Goal: Ask a question

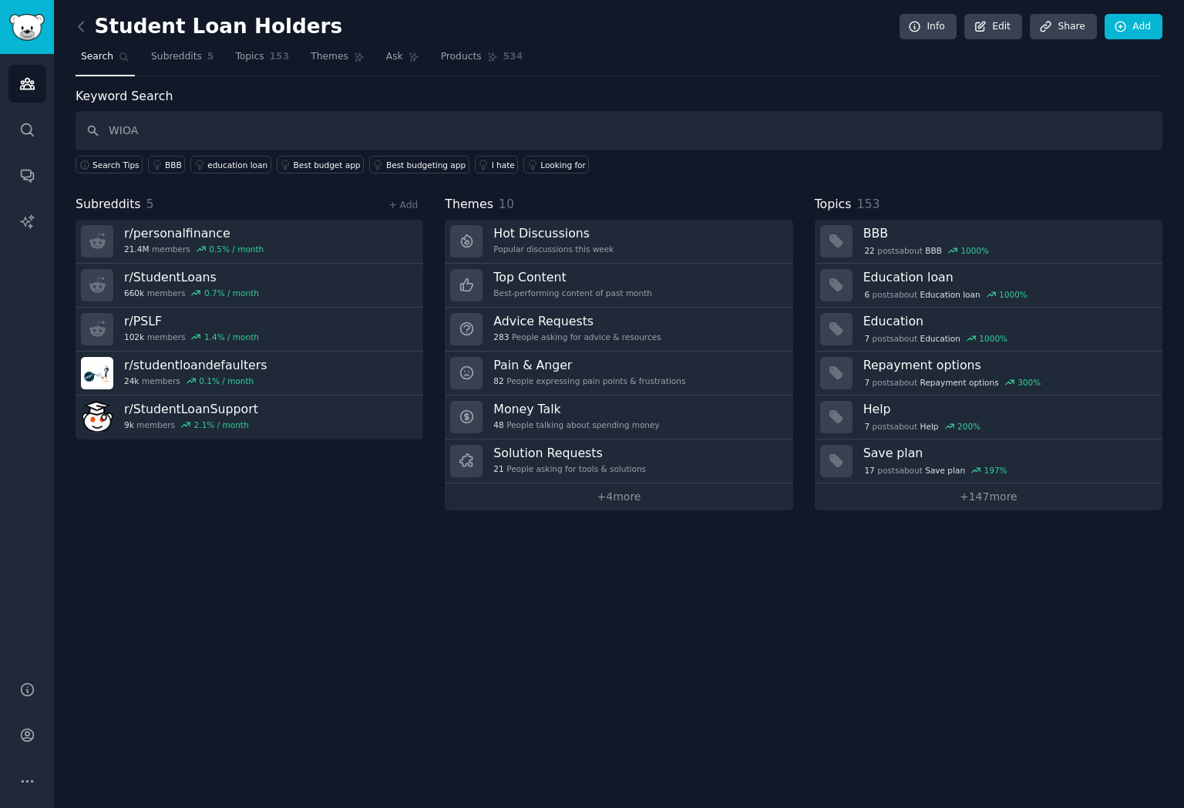
type input "WIOA"
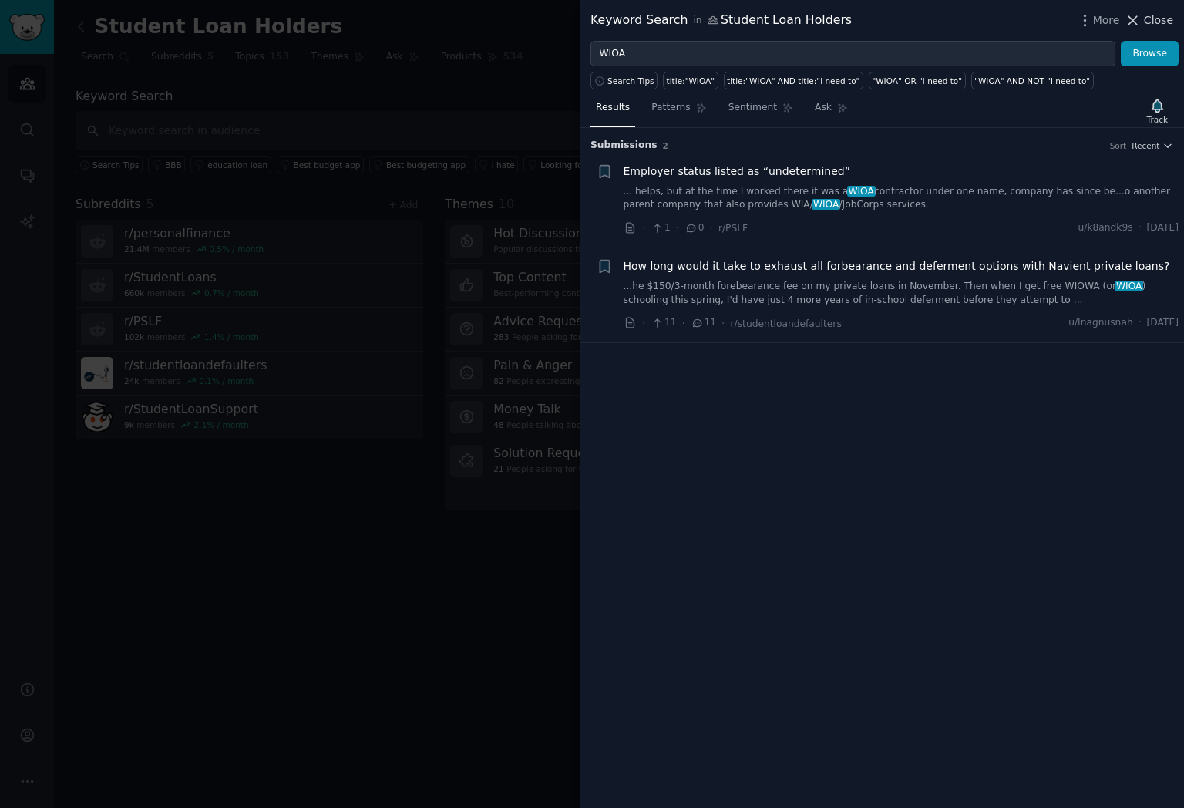
click at [1164, 22] on span "Close" at bounding box center [1158, 20] width 29 height 16
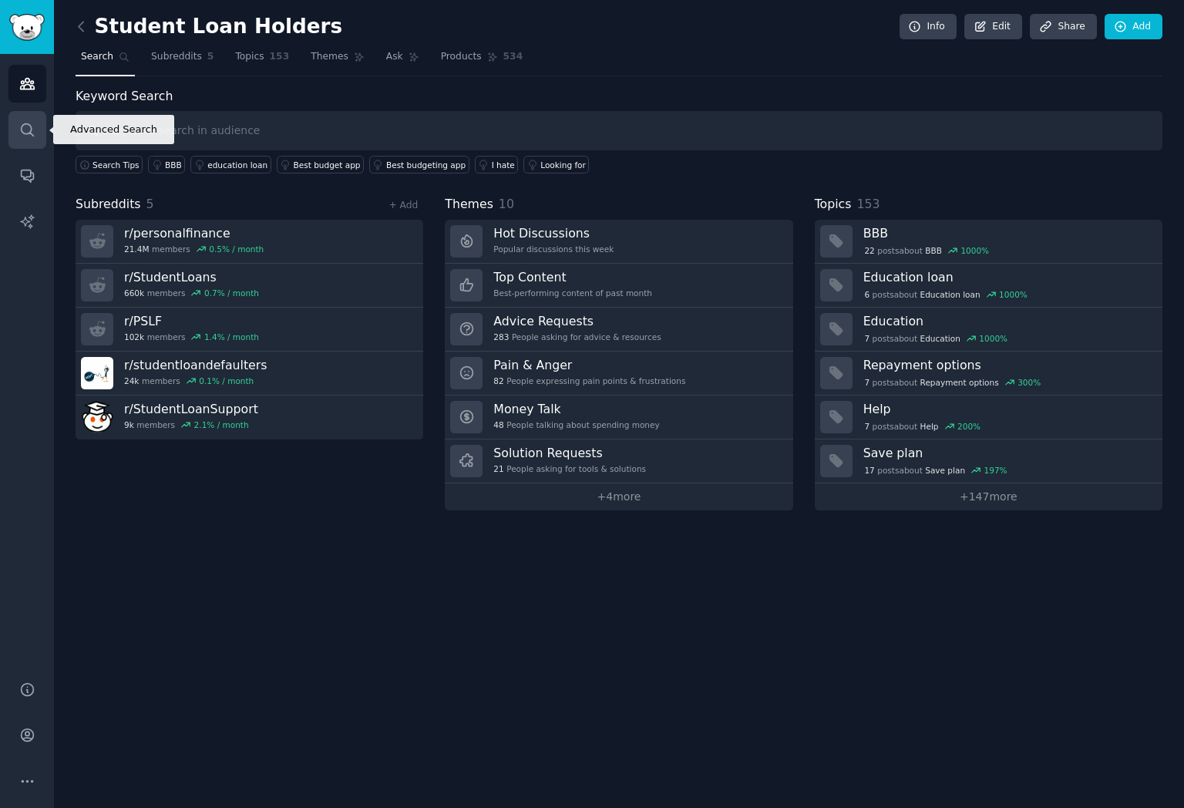
click at [21, 136] on icon "Sidebar" at bounding box center [27, 130] width 16 height 16
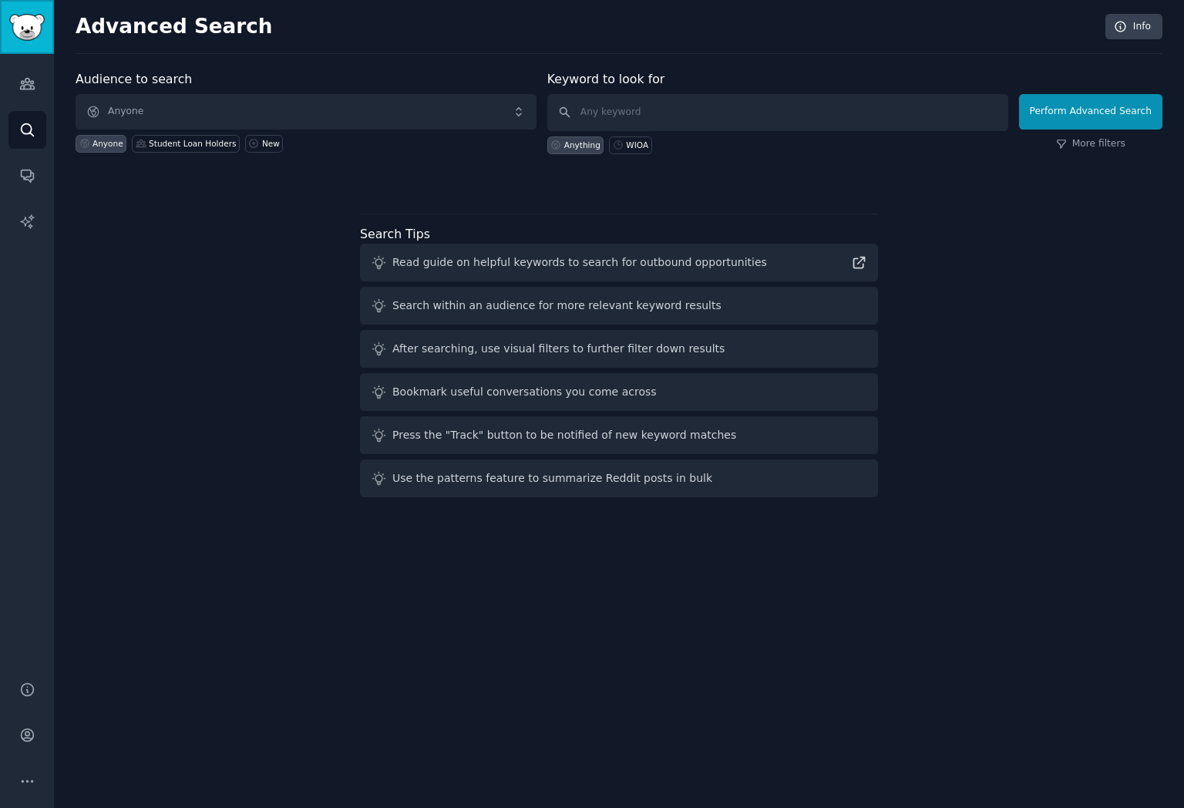
click at [26, 43] on link "Sidebar" at bounding box center [27, 27] width 54 height 54
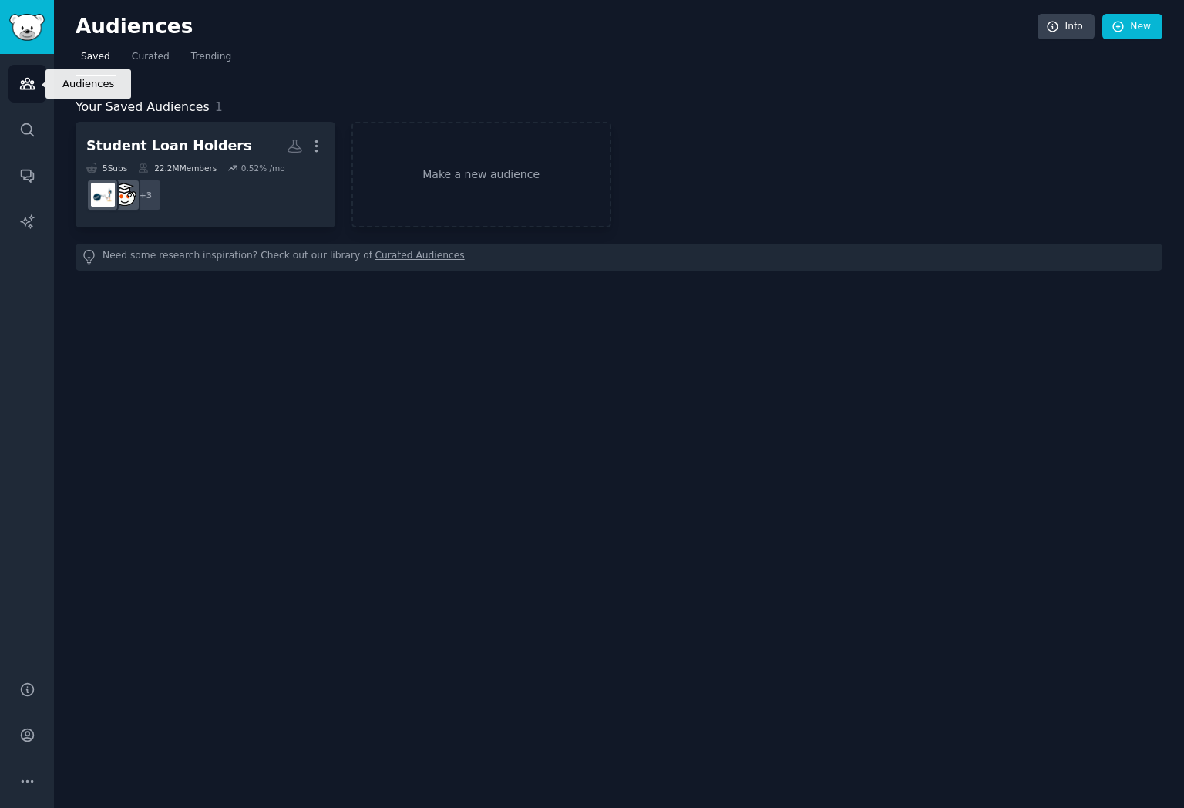
click at [25, 87] on icon "Sidebar" at bounding box center [27, 84] width 16 height 16
click at [441, 184] on link "Make a new audience" at bounding box center [482, 175] width 260 height 106
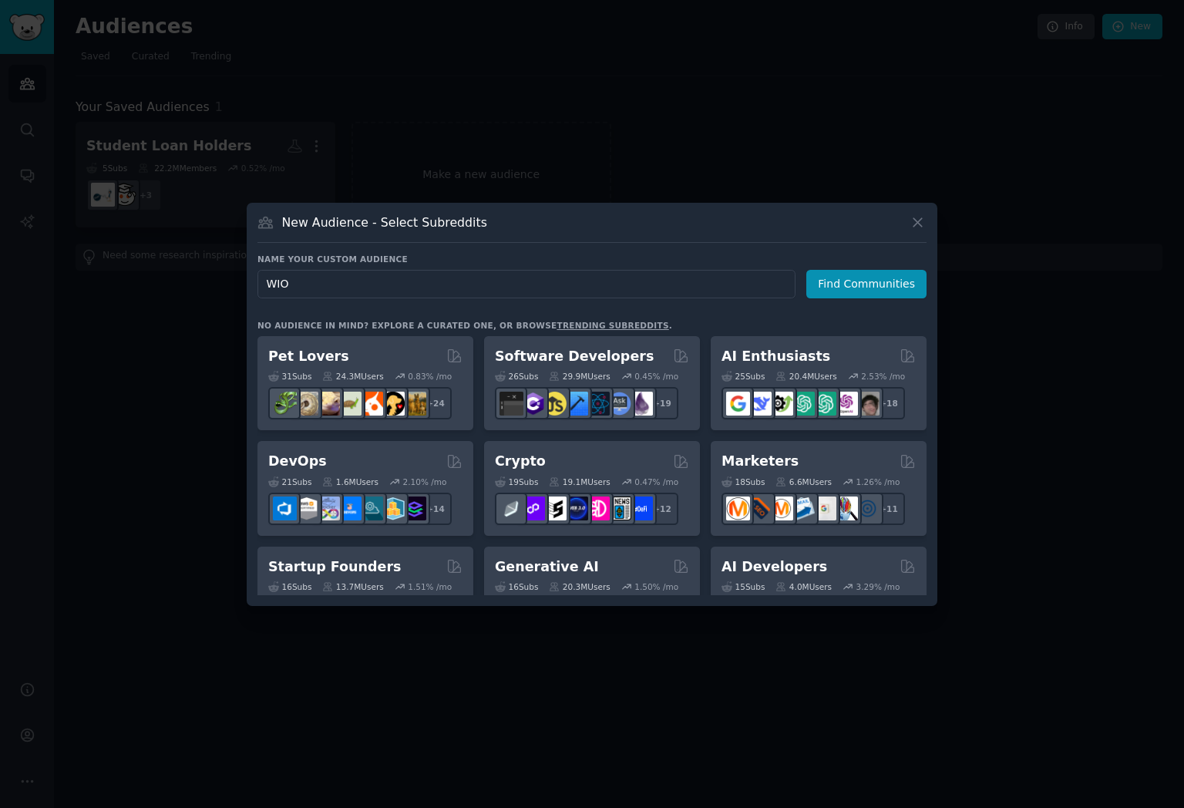
type input "WIOA"
click button "Find Communities" at bounding box center [867, 284] width 120 height 29
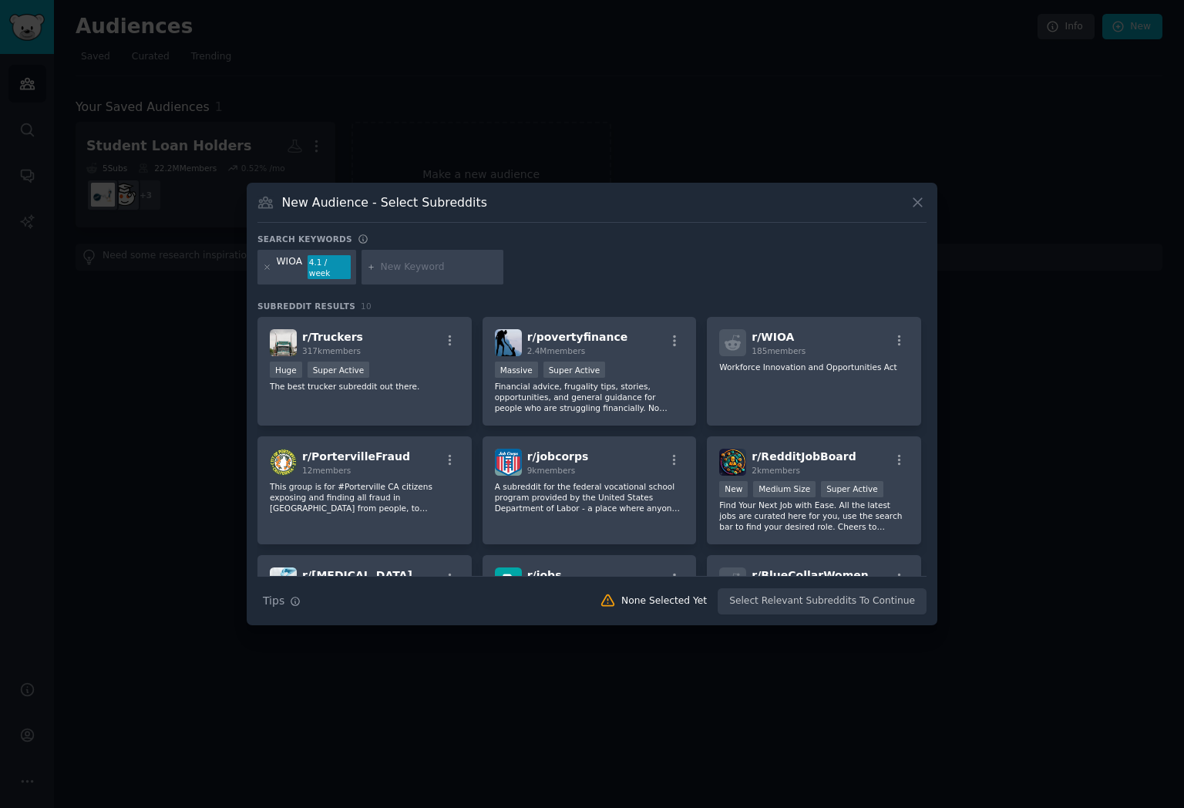
click at [928, 206] on div "New Audience - Select Subreddits Search keywords WIOA 4.1 / week Subreddit Resu…" at bounding box center [592, 404] width 691 height 443
click at [920, 206] on icon at bounding box center [918, 202] width 16 height 16
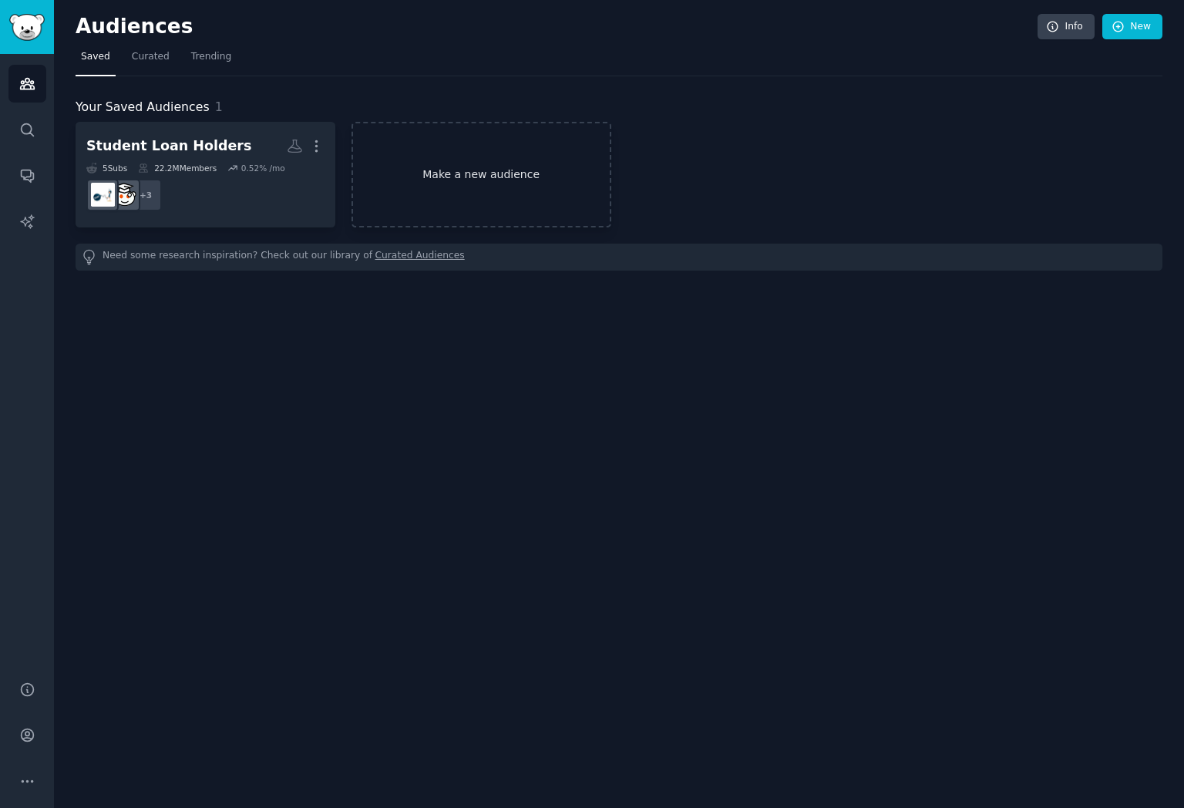
click at [486, 174] on link "Make a new audience" at bounding box center [482, 175] width 260 height 106
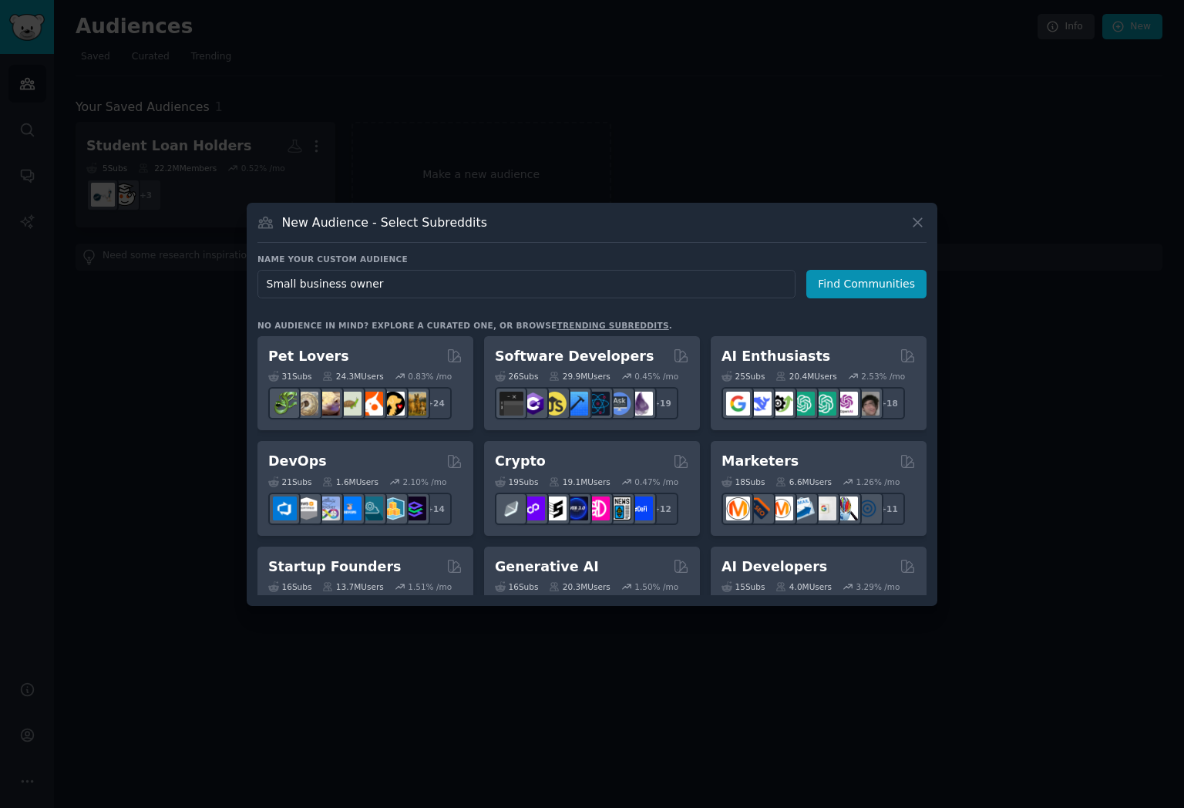
type input "Small business owners"
click button "Find Communities" at bounding box center [867, 284] width 120 height 29
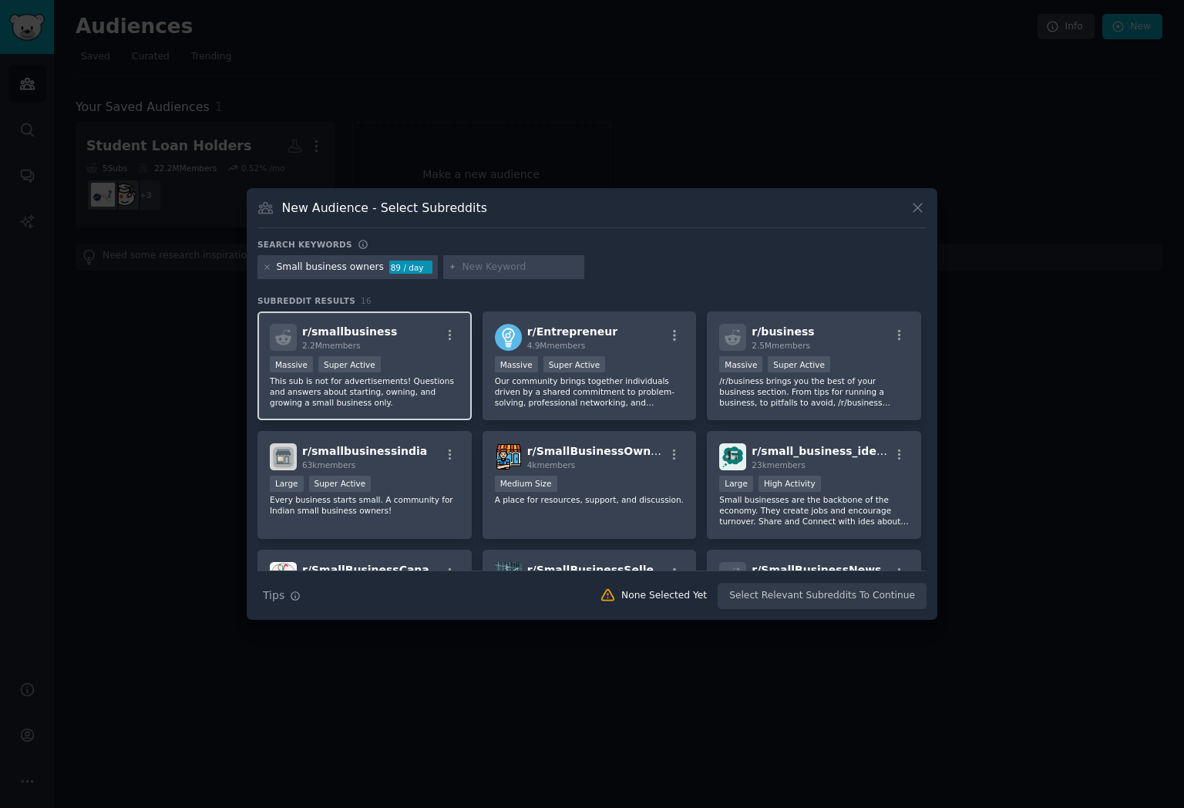
click at [454, 355] on div "r/ smallbusiness 2.2M members Massive Super Active This sub is not for advertis…" at bounding box center [365, 366] width 214 height 109
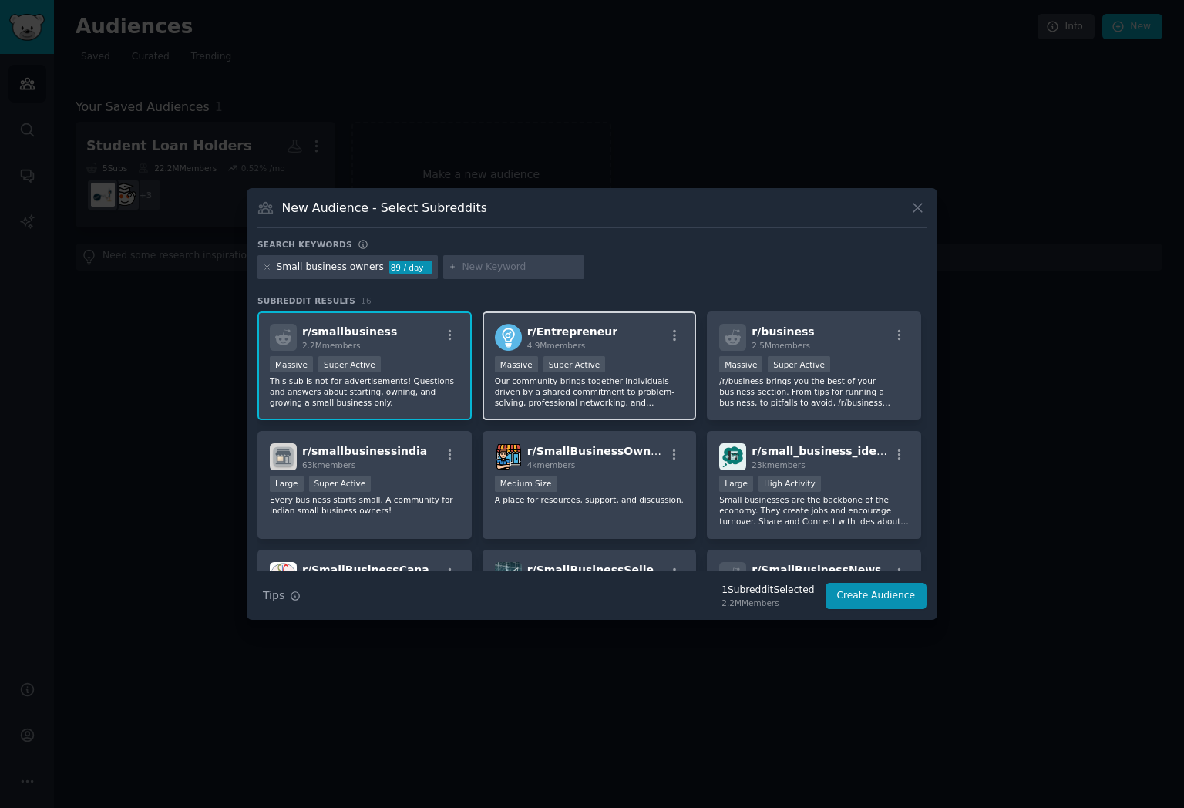
click at [504, 395] on p "Our community brings together individuals driven by a shared commitment to prob…" at bounding box center [590, 392] width 190 height 32
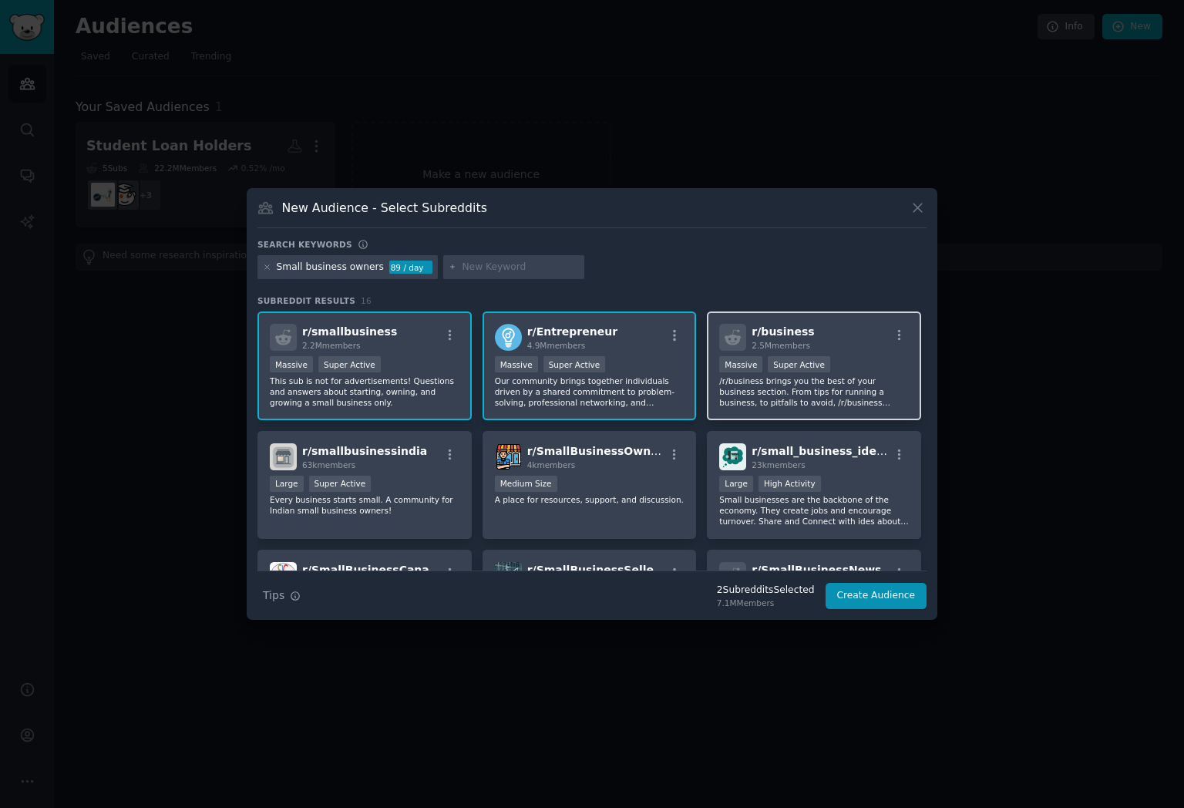
click at [726, 396] on p "/r/business brings you the best of your business section. From tips for running…" at bounding box center [814, 392] width 190 height 32
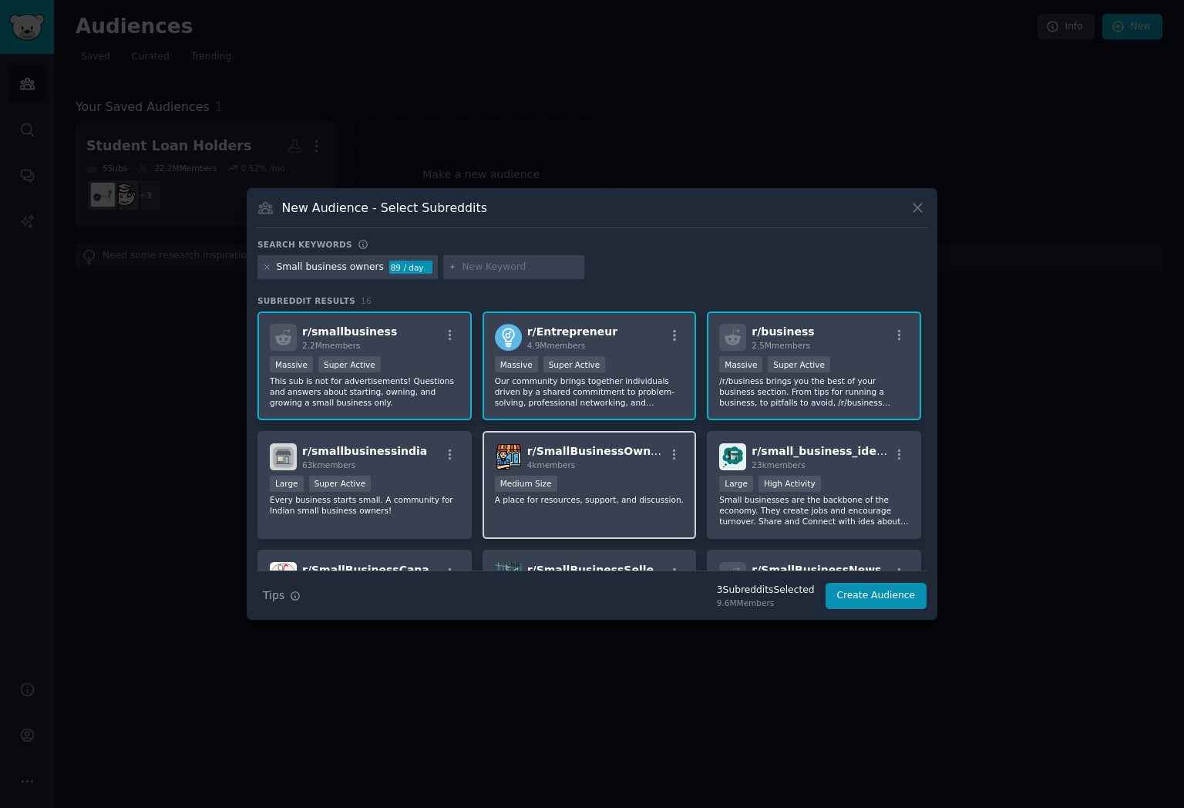
click at [637, 481] on div "Medium Size" at bounding box center [590, 485] width 190 height 19
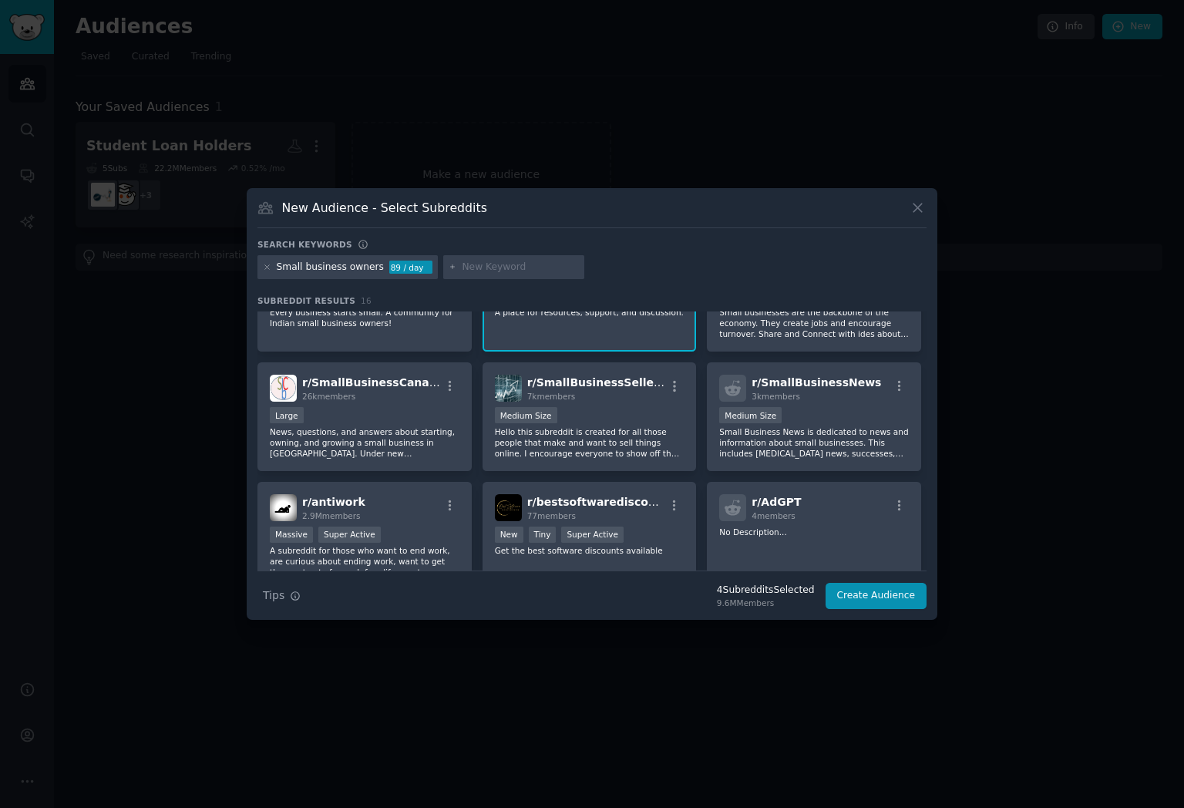
scroll to position [188, 0]
click at [429, 456] on p "News, questions, and answers about starting, owning, and growing a small busine…" at bounding box center [365, 442] width 190 height 32
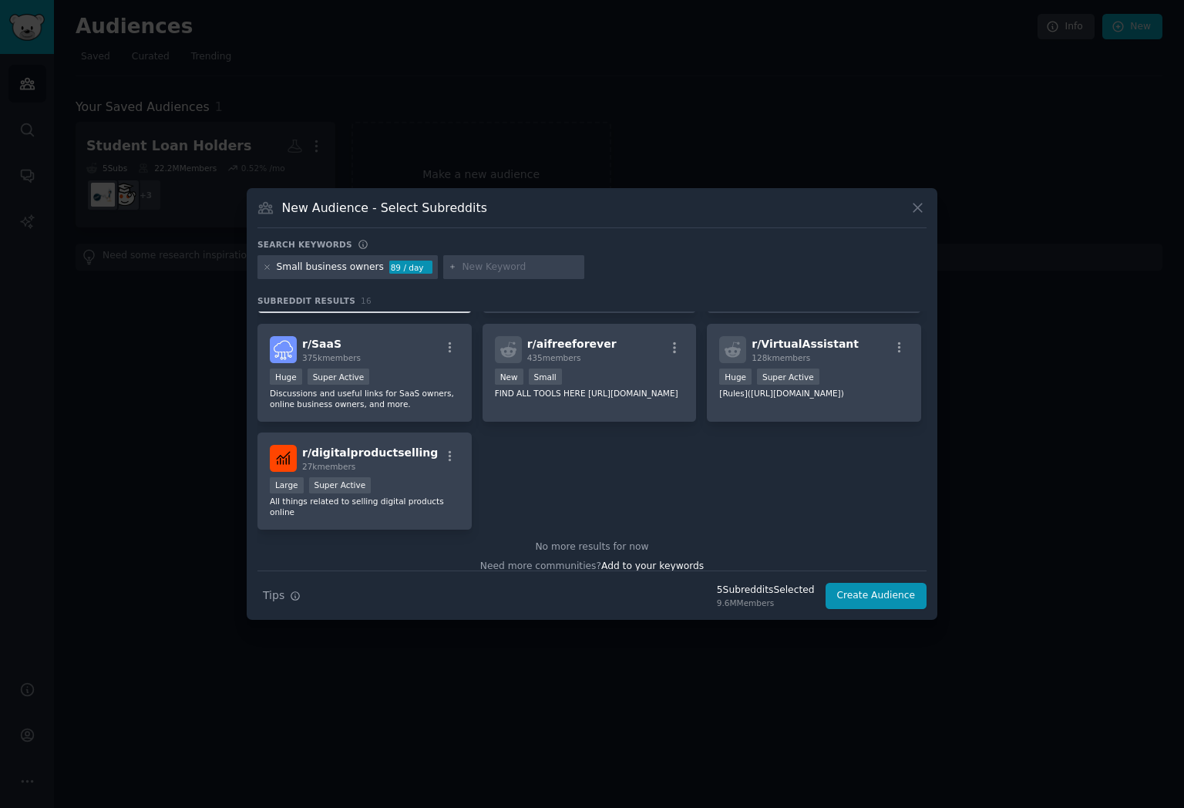
scroll to position [477, 0]
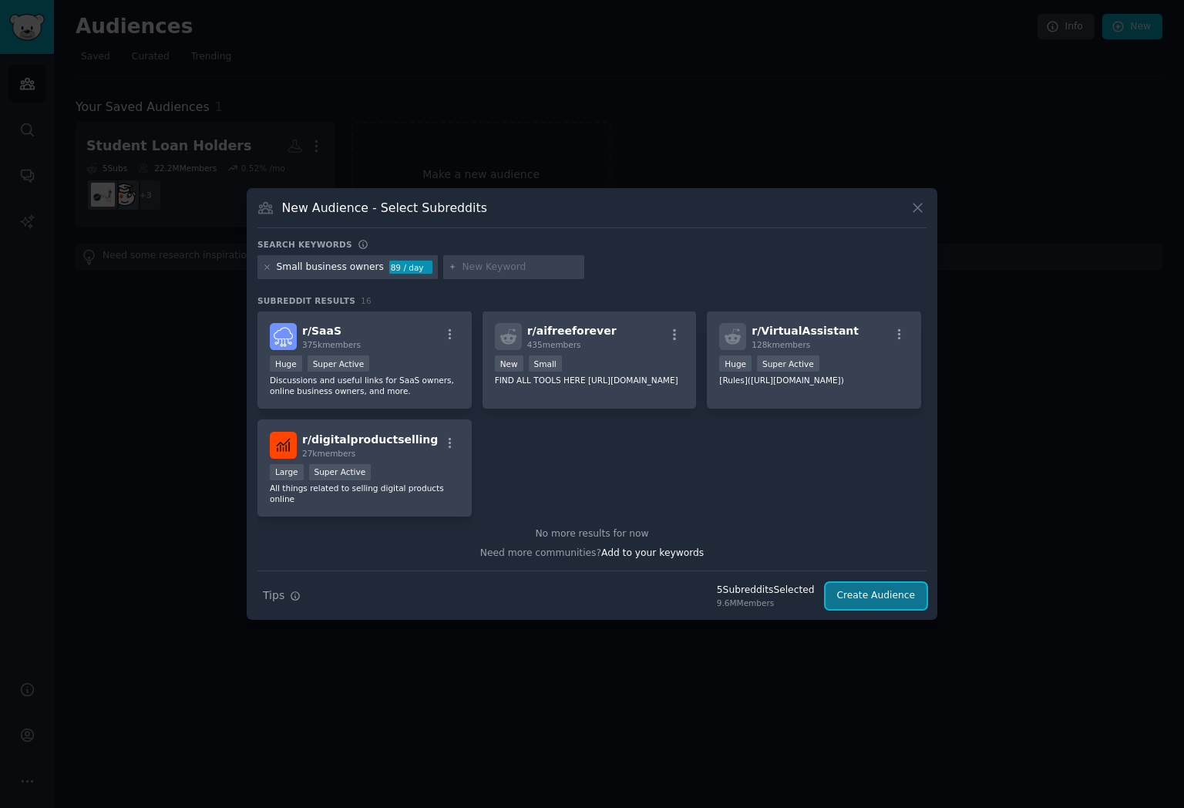
click at [888, 601] on button "Create Audience" at bounding box center [877, 596] width 102 height 26
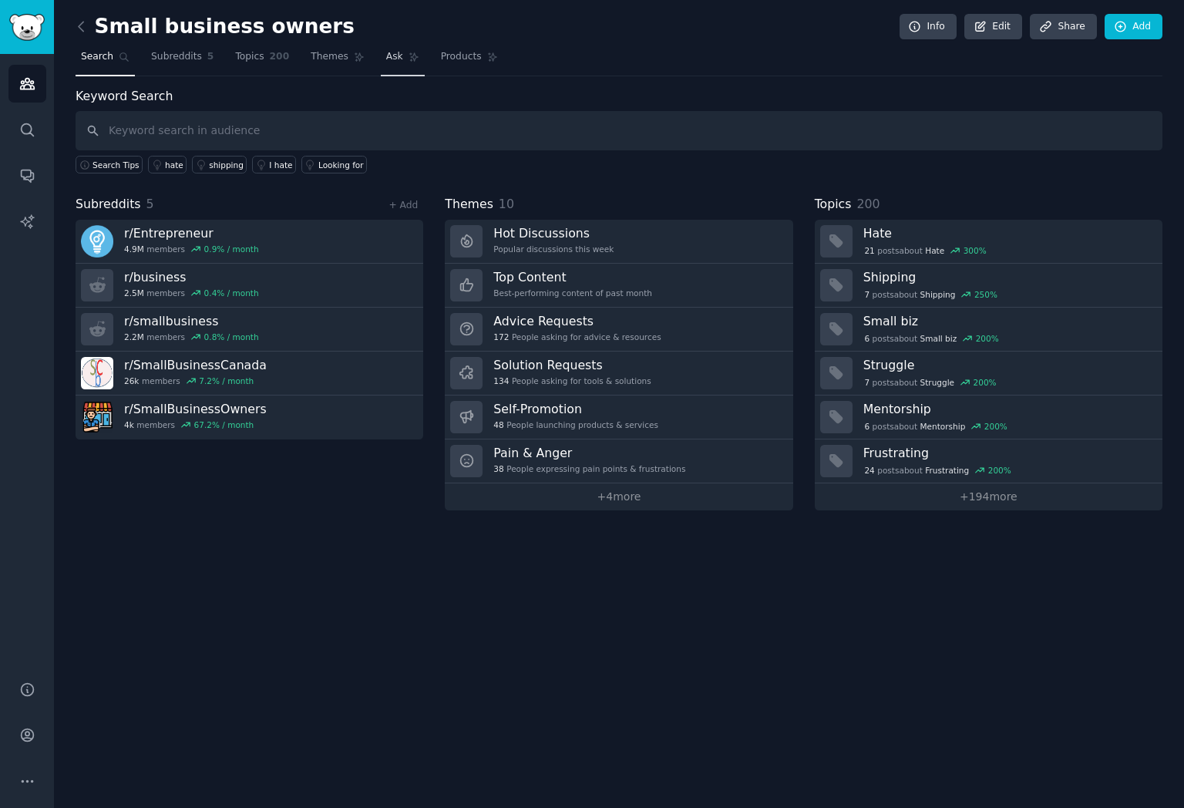
click at [392, 52] on span "Ask" at bounding box center [394, 57] width 17 height 14
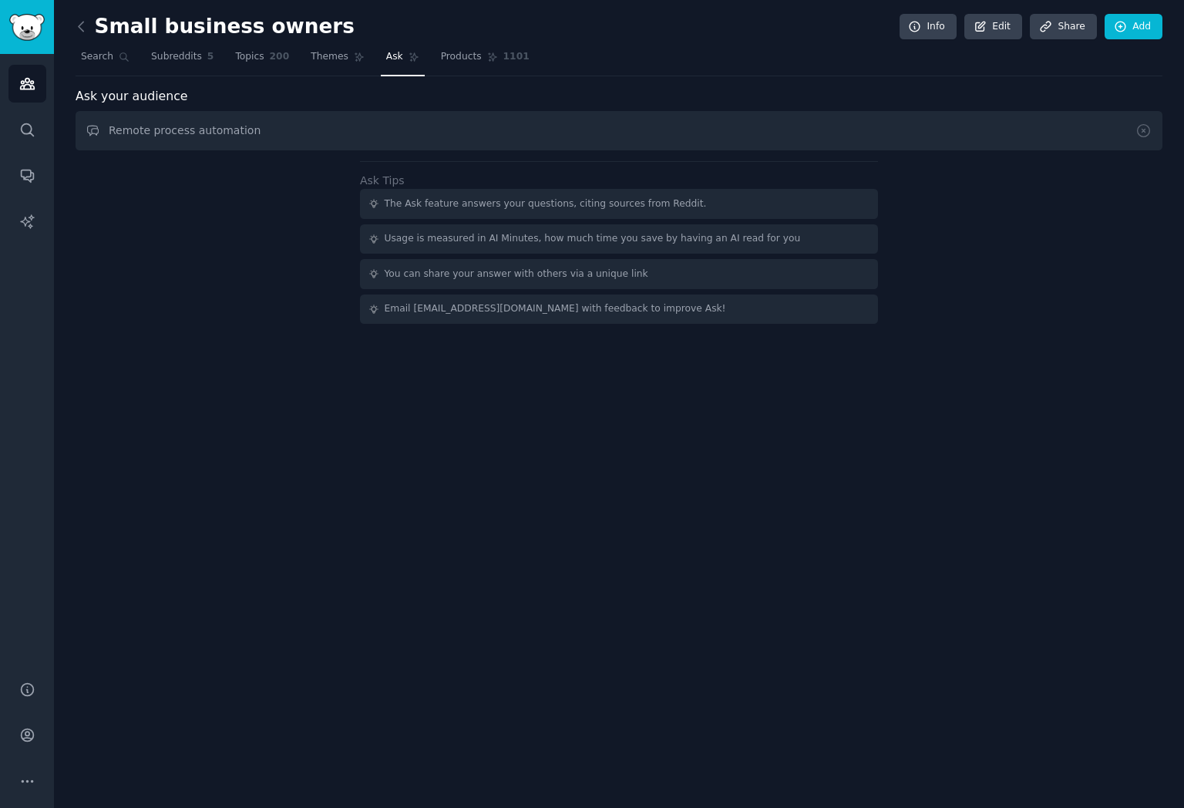
type input "Remote process automation"
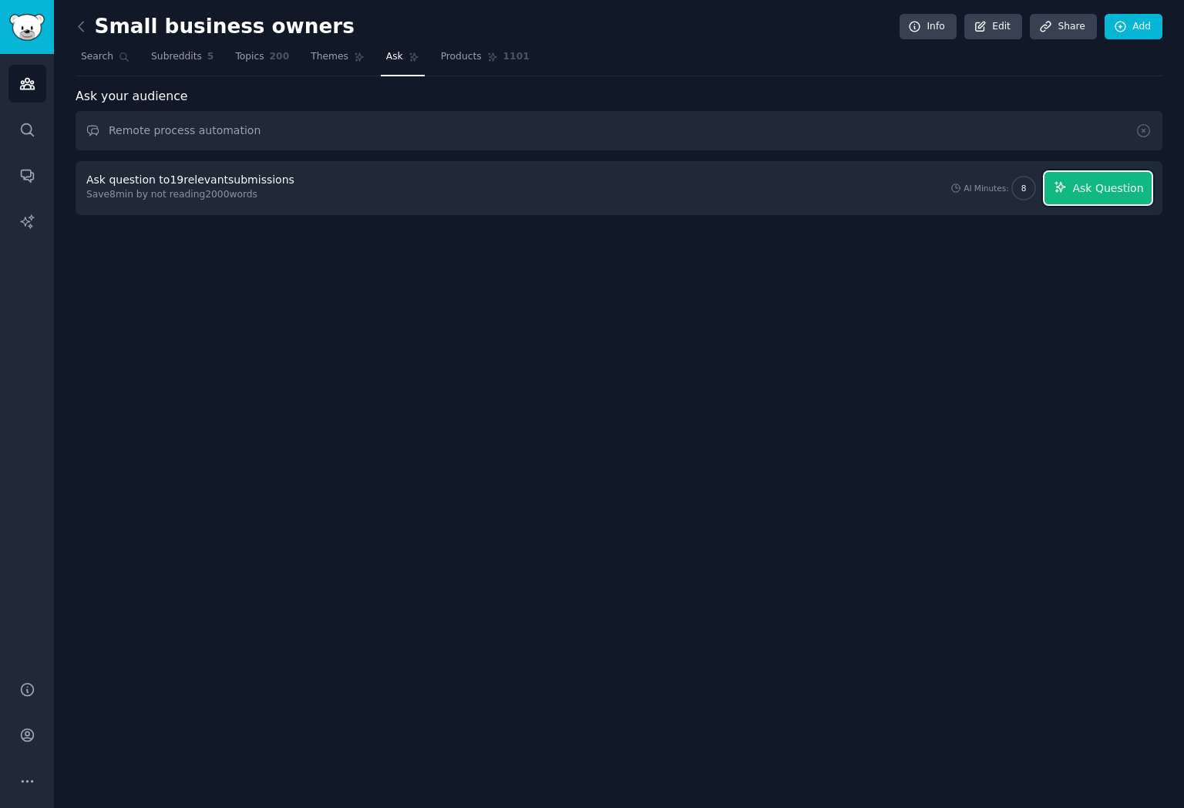
click at [1101, 181] on span "Ask Question" at bounding box center [1108, 188] width 71 height 16
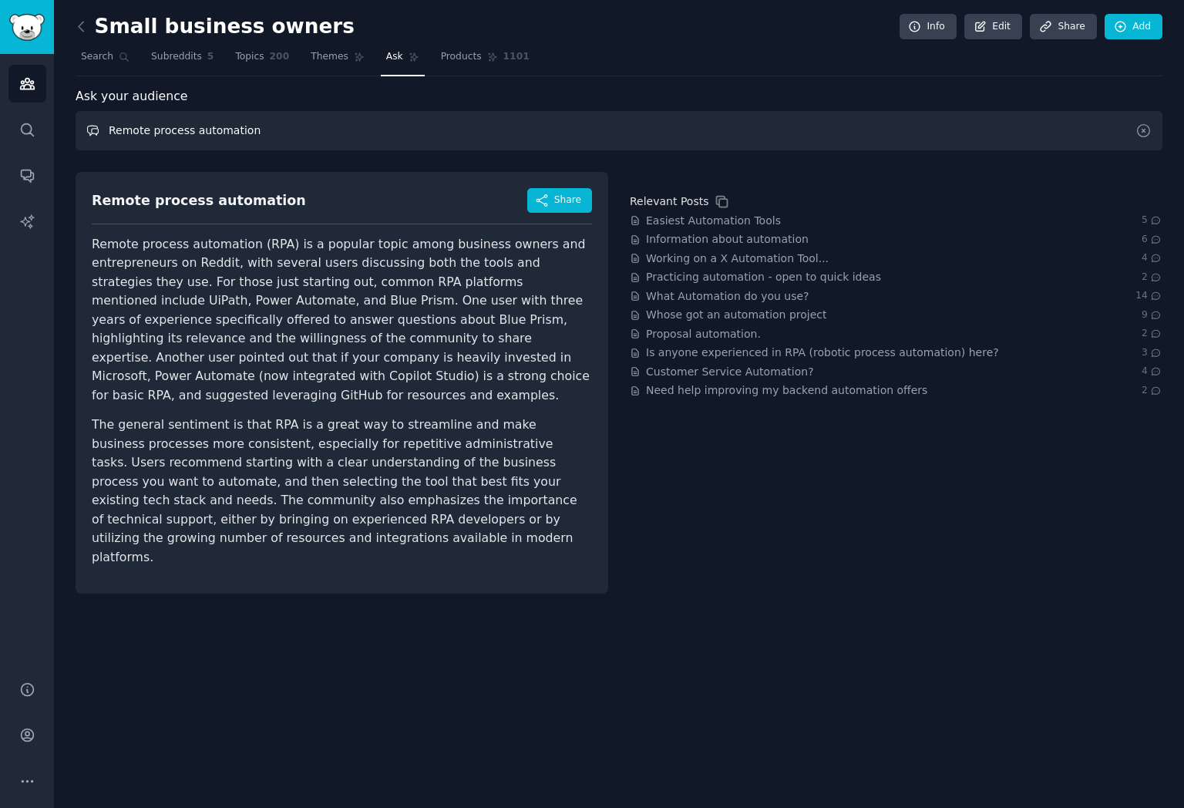
click at [295, 133] on input "Remote process automation" at bounding box center [619, 130] width 1087 height 39
click at [1134, 25] on link "Add" at bounding box center [1134, 27] width 58 height 26
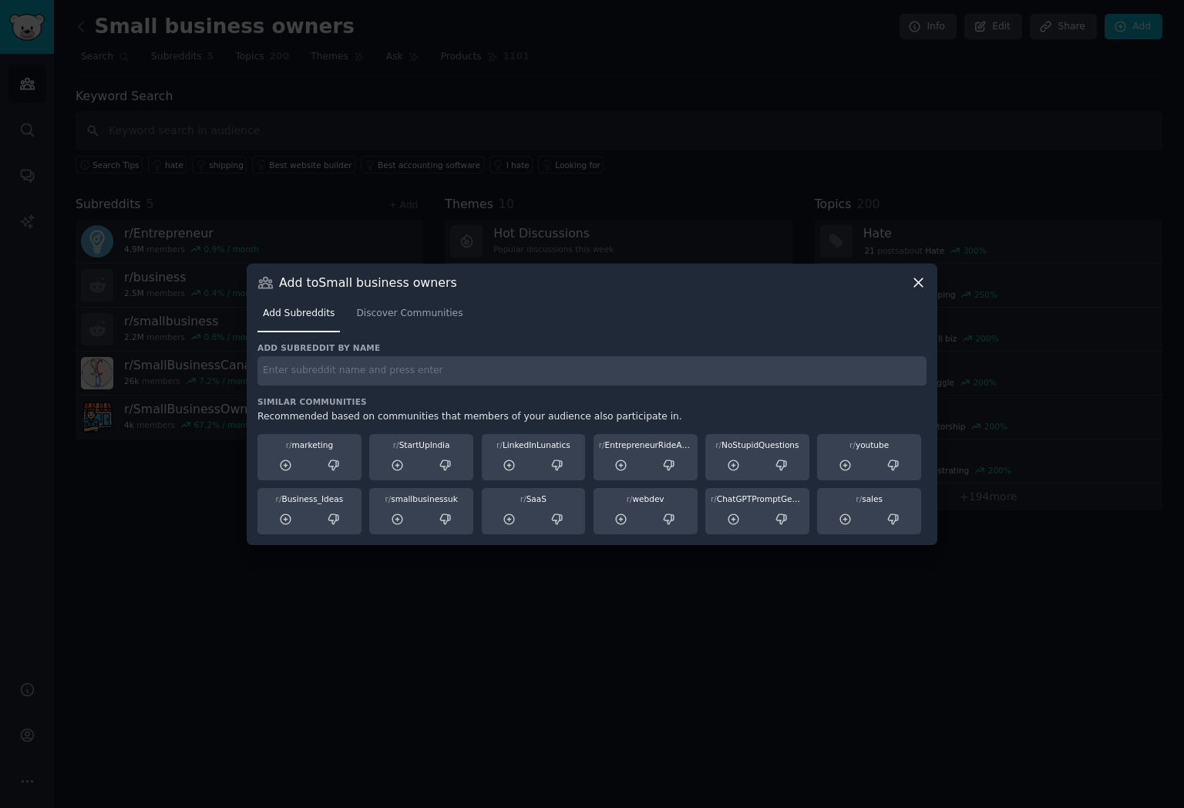
click at [928, 284] on div "Add to Small business owners Add Subreddits Discover Communities Add subreddit …" at bounding box center [592, 404] width 691 height 281
click at [921, 285] on icon at bounding box center [919, 282] width 8 height 8
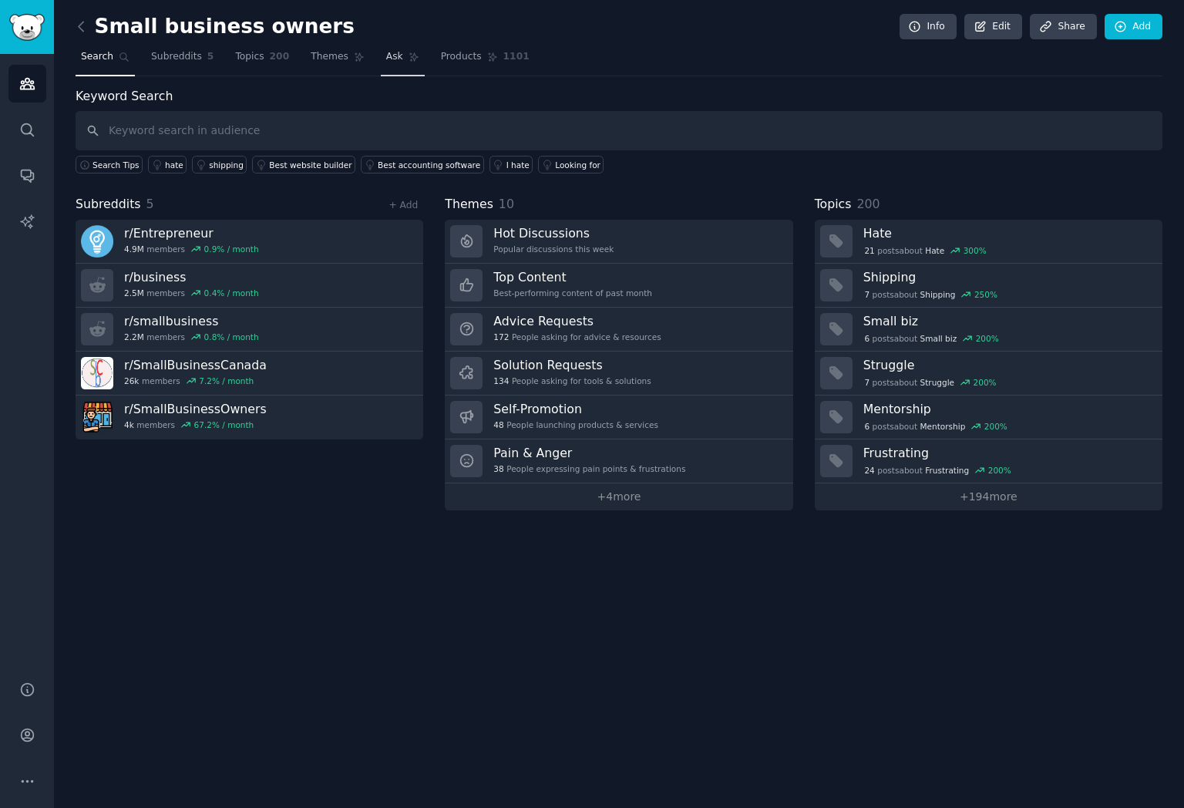
click at [409, 56] on icon at bounding box center [413, 57] width 8 height 8
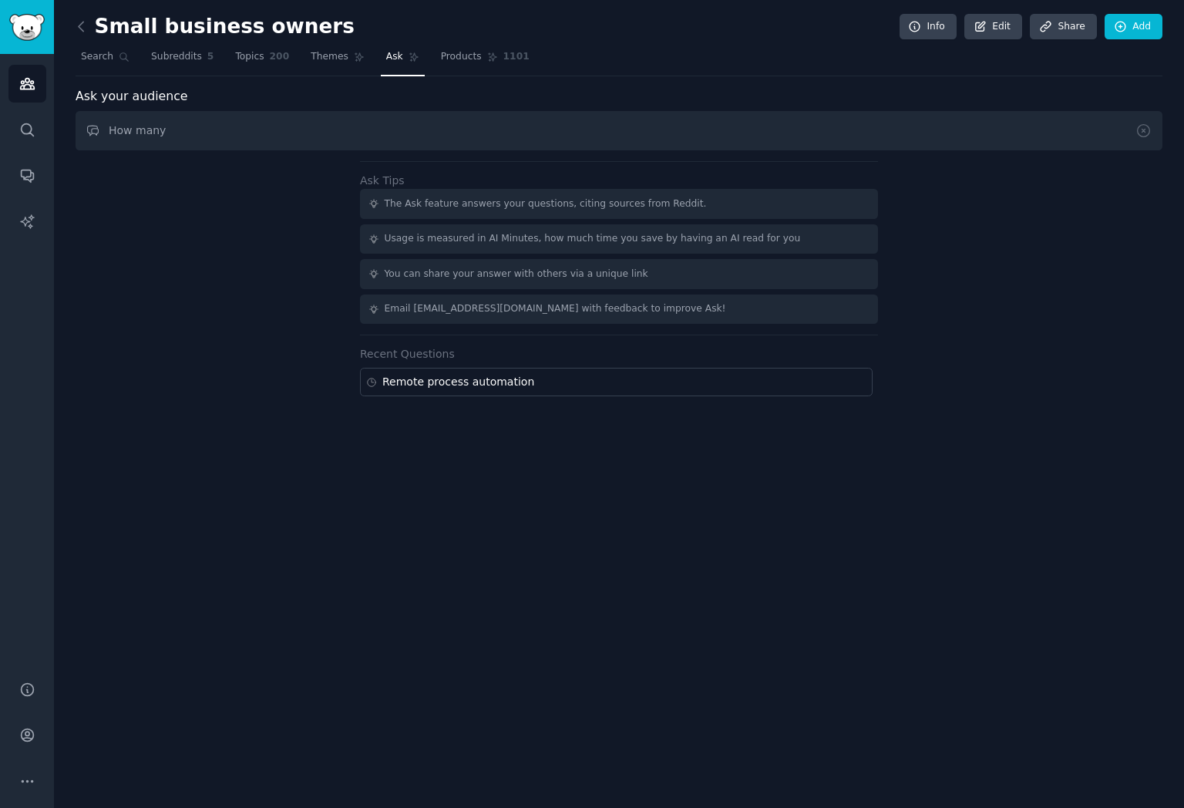
type input "How"
click at [427, 133] on input "What kind of remote process automation are small business users using?" at bounding box center [619, 130] width 1087 height 39
type input "What kind of remote process automation are small business owners using?"
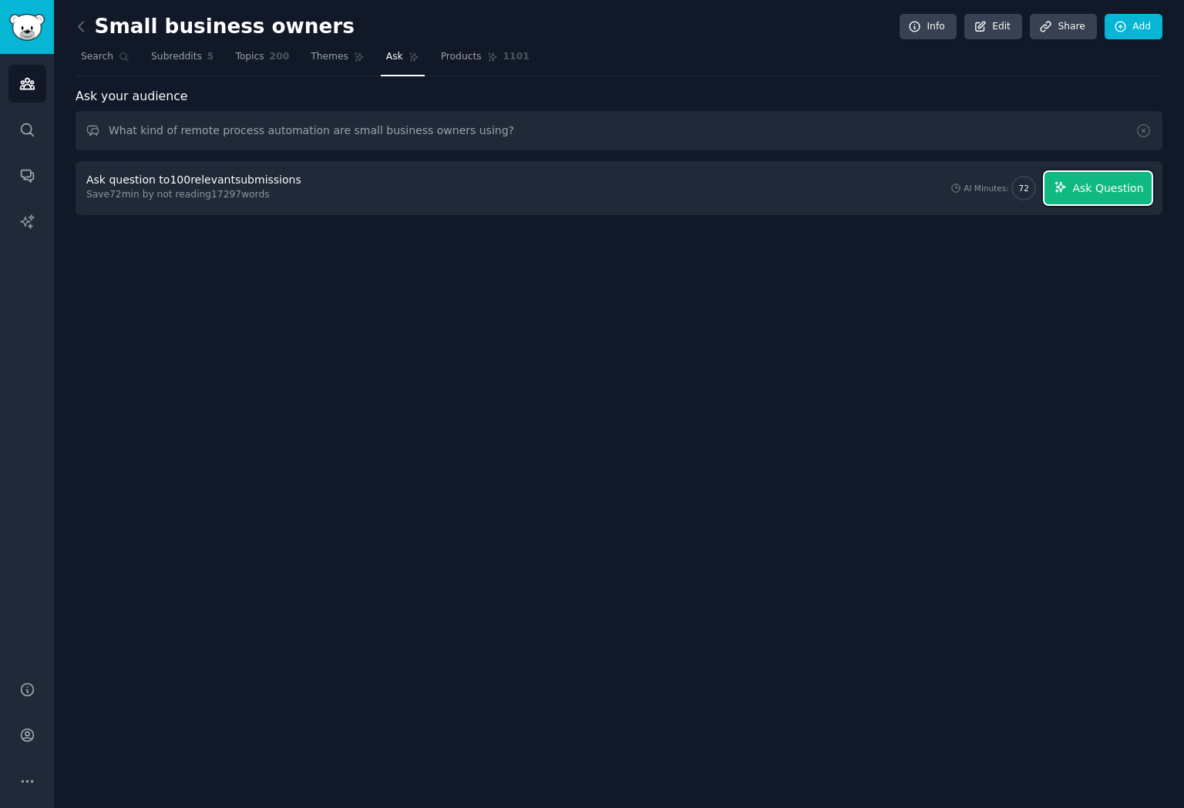
click at [1090, 186] on span "Ask Question" at bounding box center [1108, 188] width 71 height 16
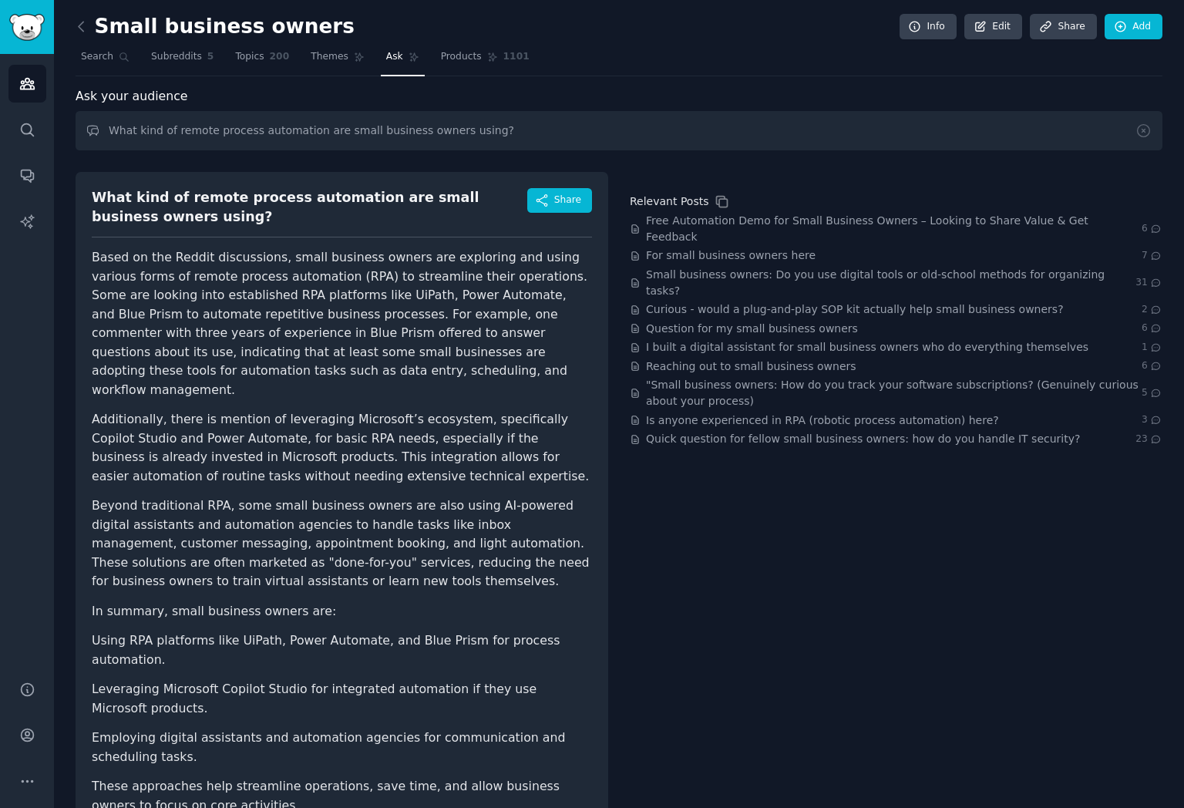
click at [85, 17] on link at bounding box center [85, 27] width 19 height 25
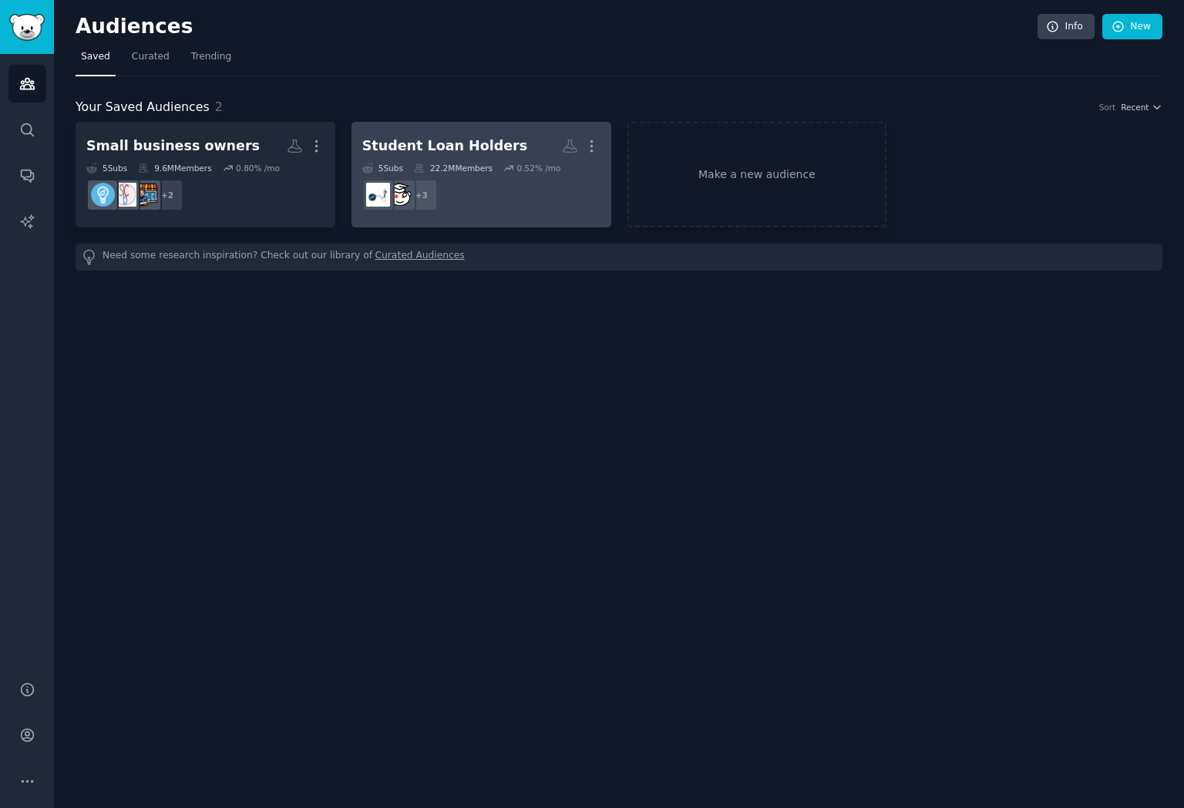
click at [500, 194] on dd "r/studentloandefaulters + 3" at bounding box center [481, 194] width 238 height 43
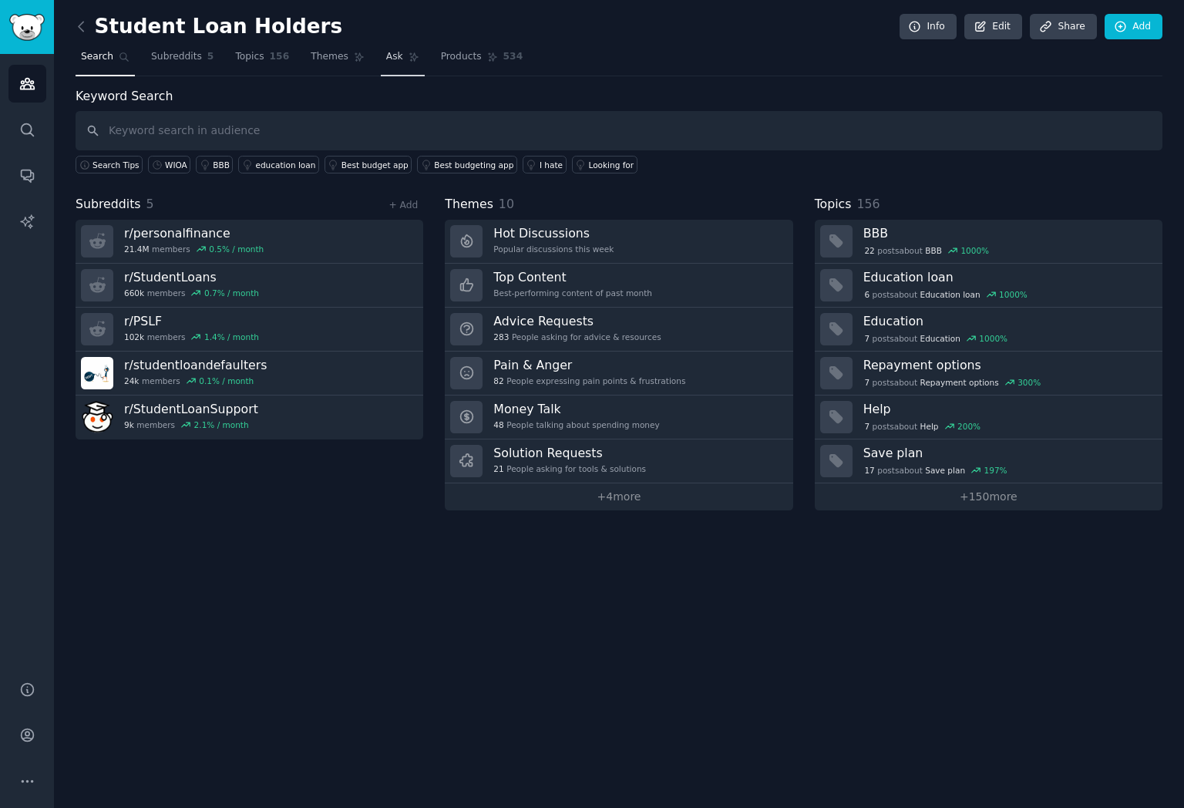
click at [391, 66] on link "Ask" at bounding box center [403, 61] width 44 height 32
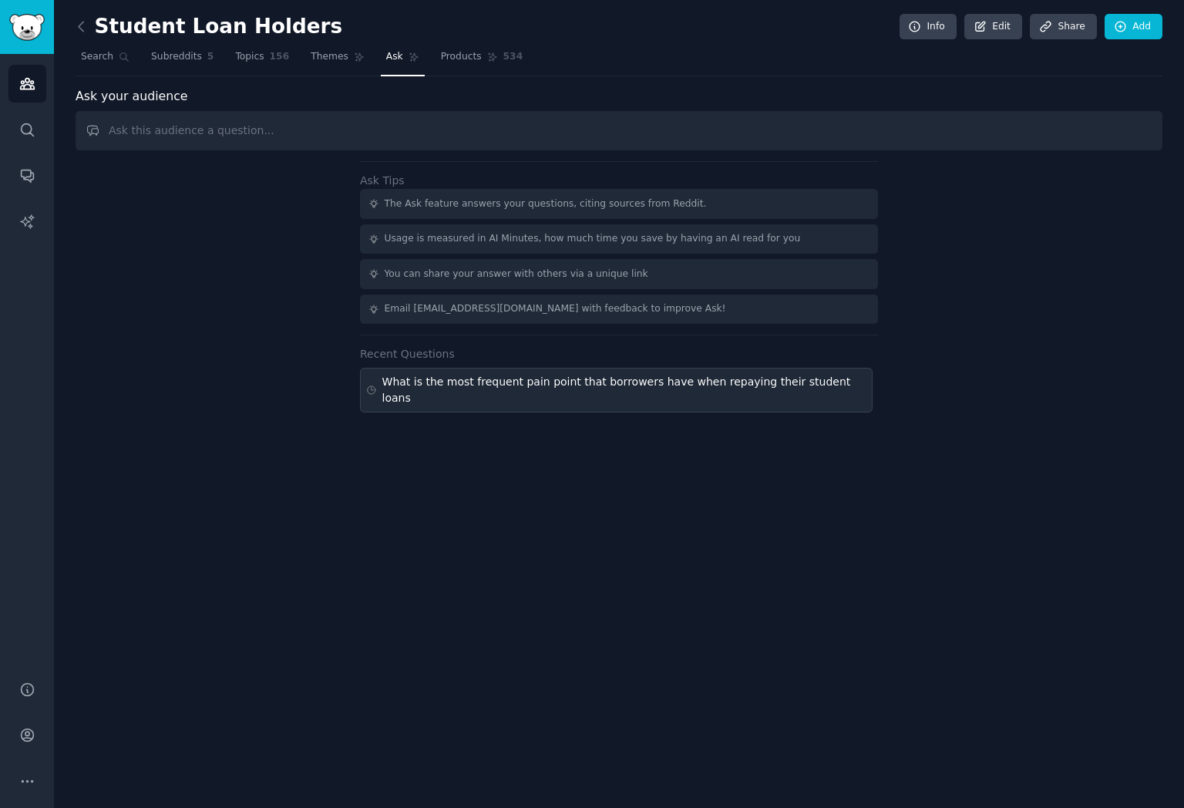
click at [564, 387] on div "What is the most frequent pain point that borrowers have when repaying their st…" at bounding box center [624, 390] width 484 height 32
type input "What is the most frequent pain point that borrowers have when repaying their st…"
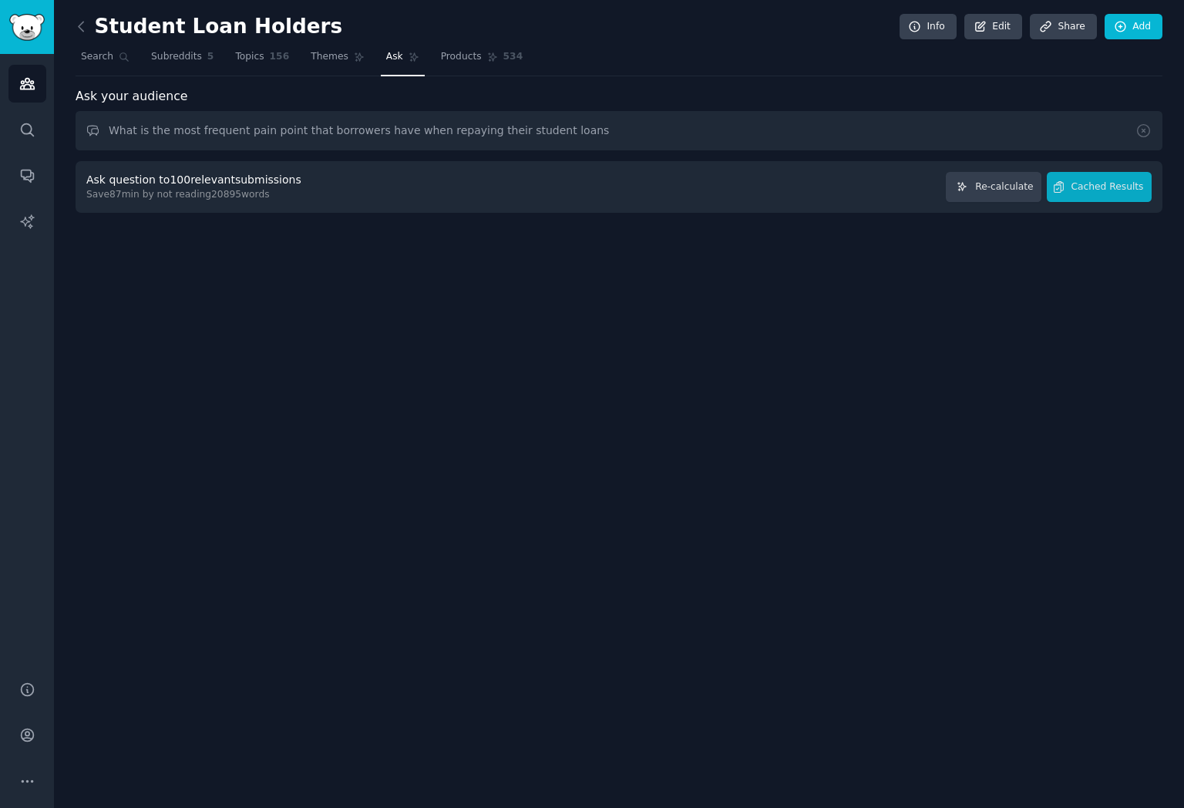
click at [184, 178] on div "Ask question to 100 relevant submissions" at bounding box center [193, 180] width 215 height 16
click at [183, 193] on div "Save 87 min by not reading 20895 words" at bounding box center [196, 195] width 221 height 14
click at [1124, 184] on span "Cached Results" at bounding box center [1108, 187] width 72 height 14
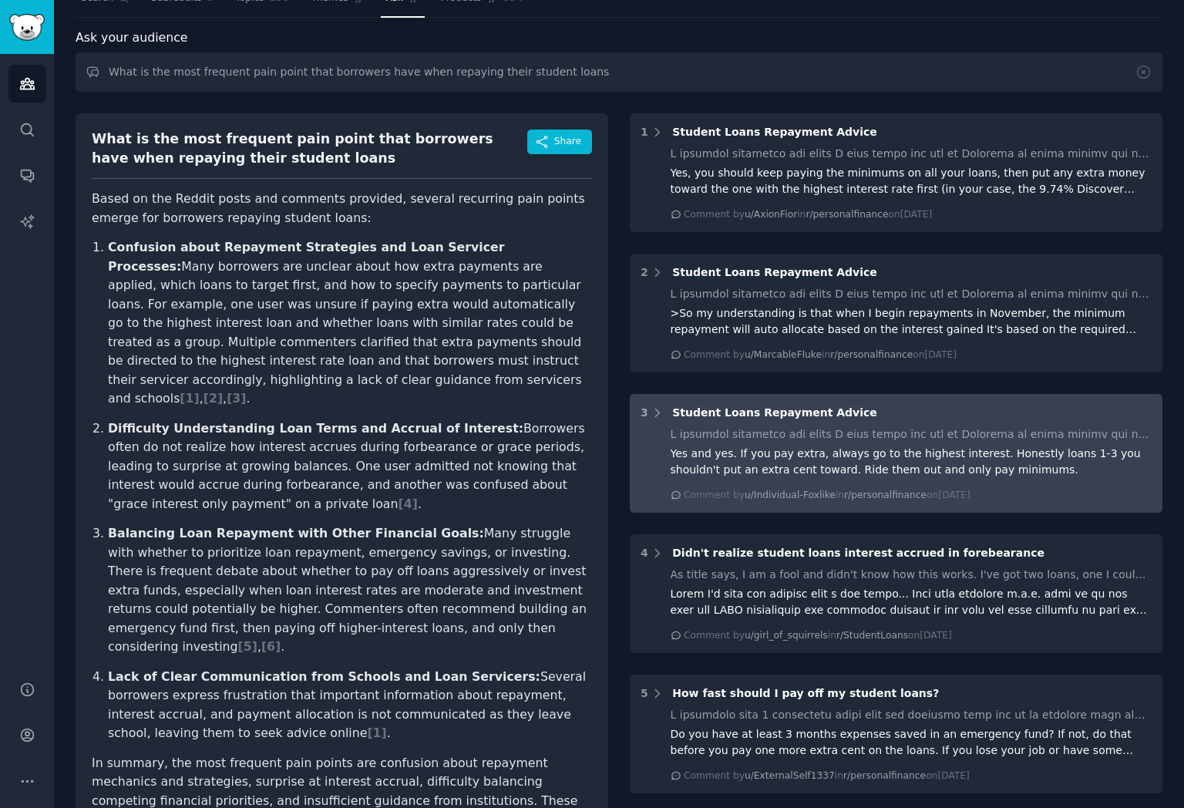
scroll to position [19, 0]
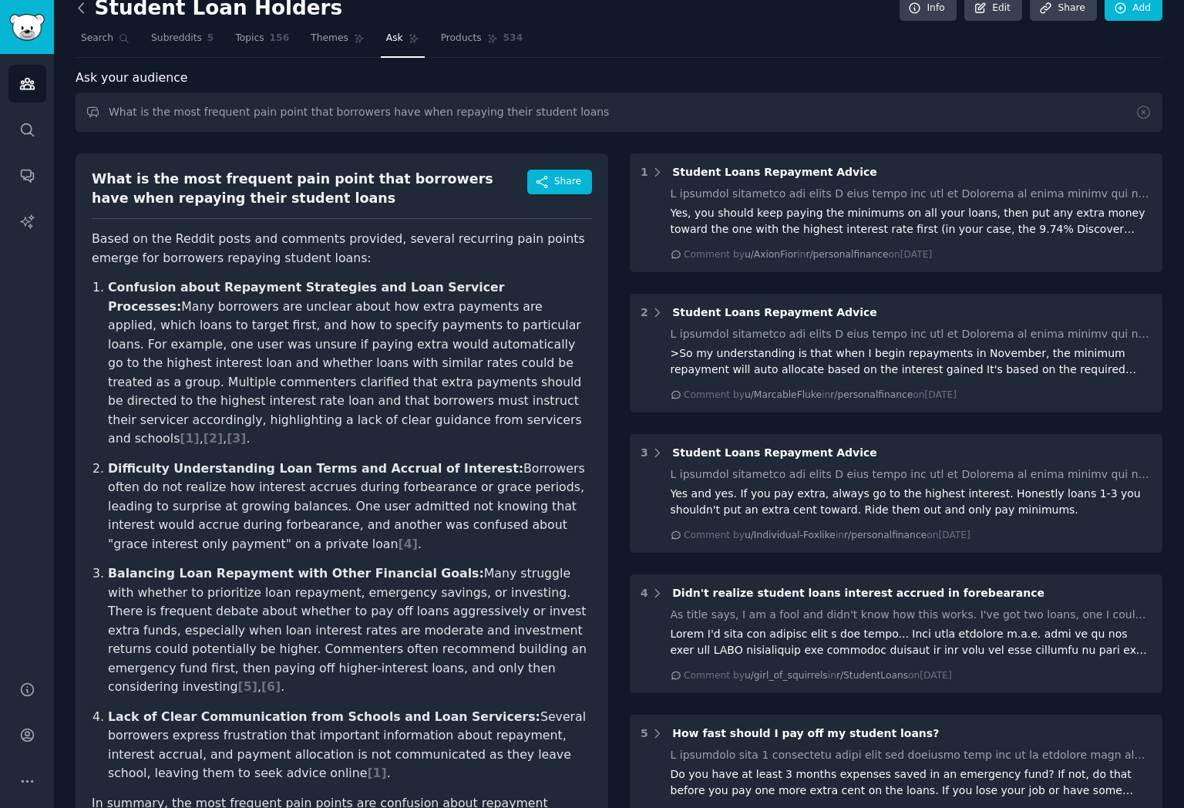
click at [85, 8] on icon at bounding box center [81, 8] width 16 height 16
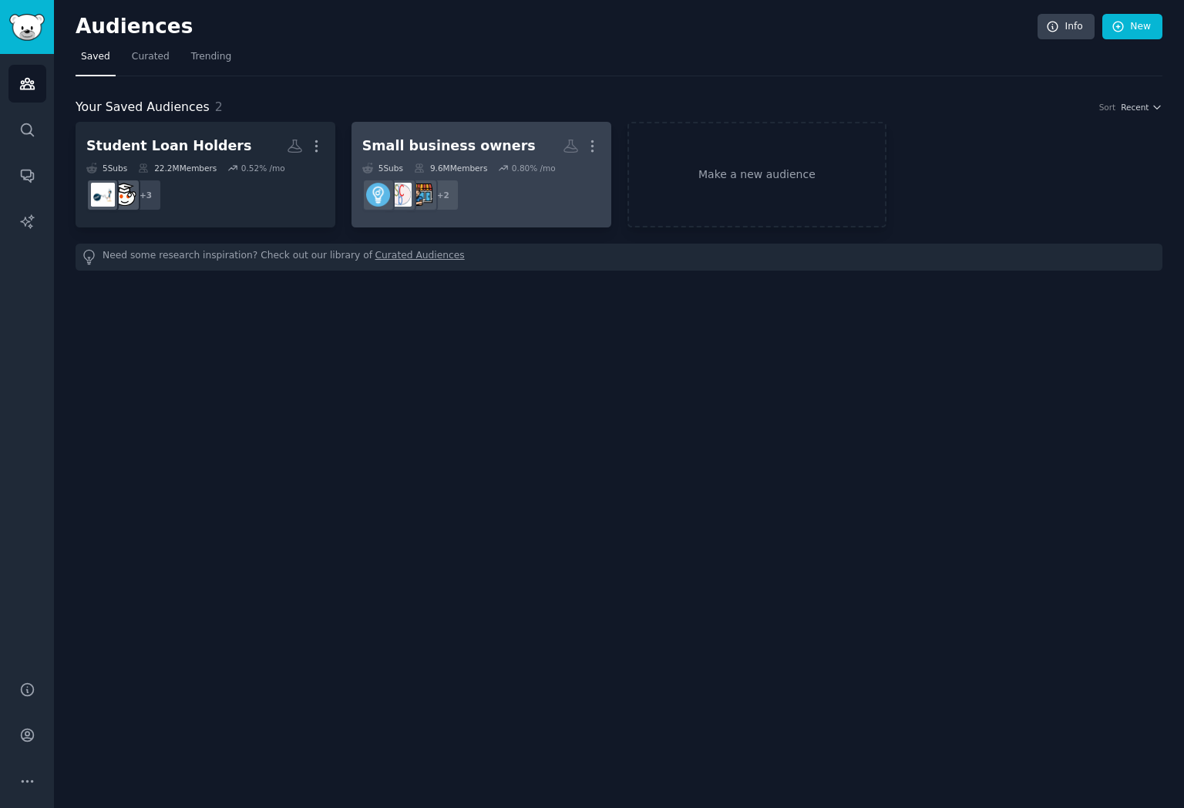
click at [460, 156] on h2 "Small business owners More" at bounding box center [481, 146] width 238 height 27
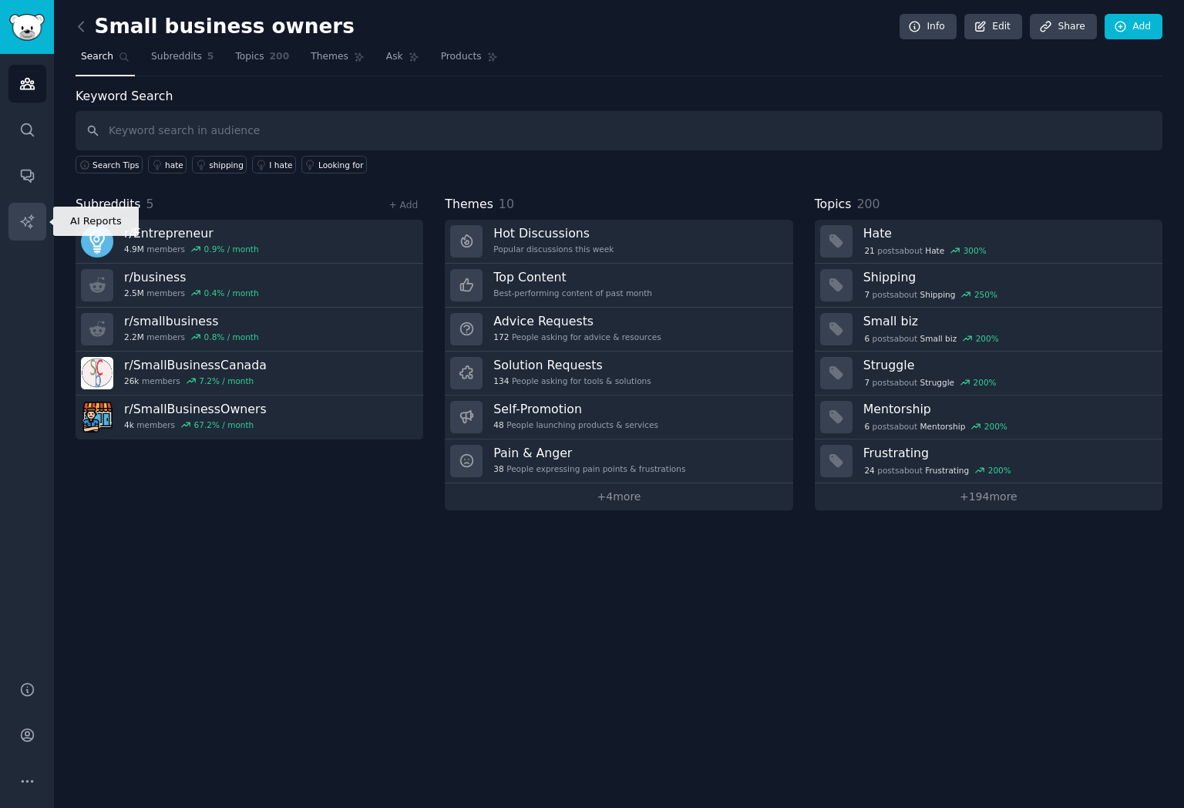
click at [19, 218] on icon "Sidebar" at bounding box center [27, 222] width 16 height 16
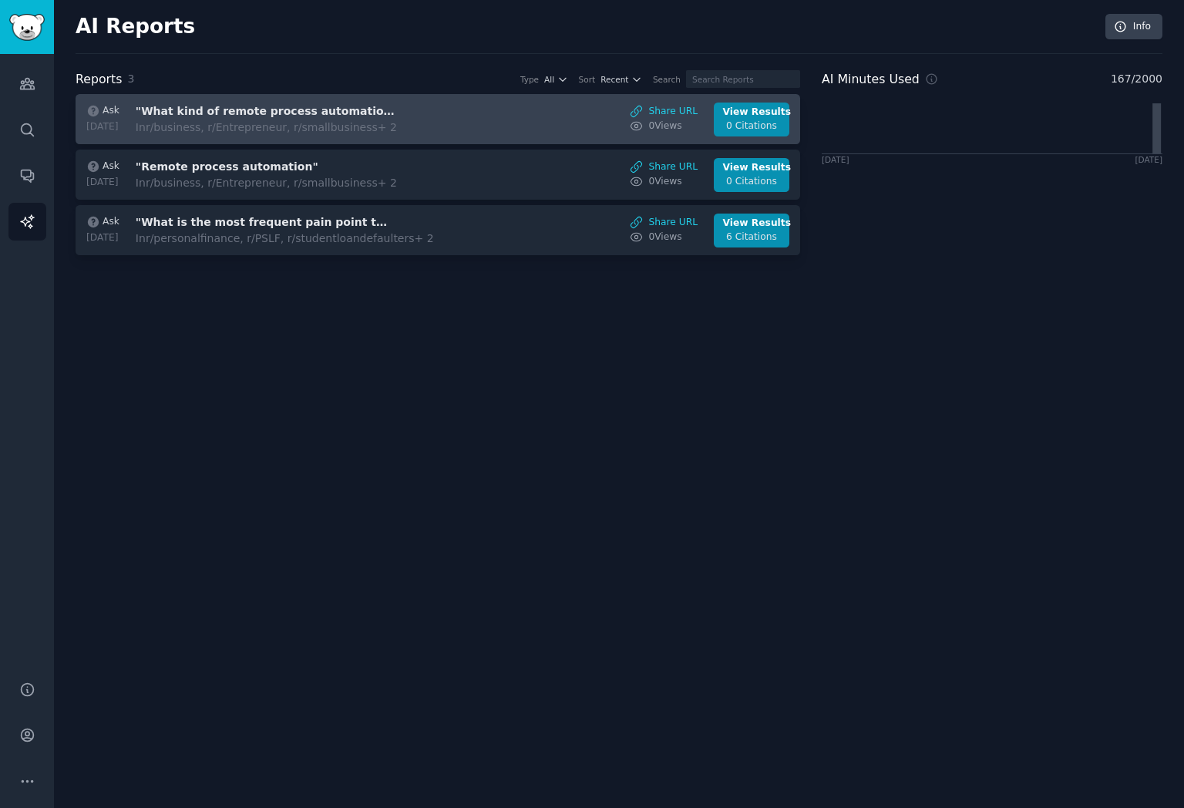
click at [470, 130] on div "Ask [DATE] "What kind of remote process automation are small business owners us…" at bounding box center [438, 120] width 709 height 34
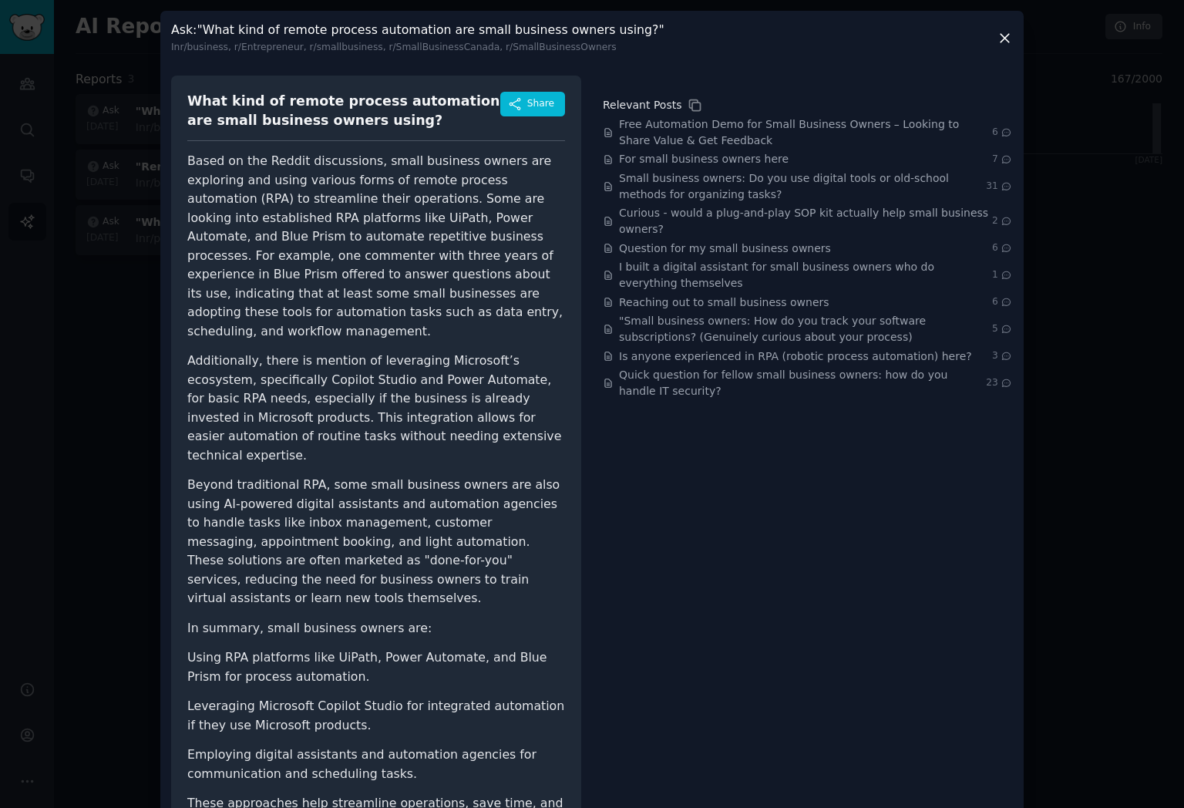
scroll to position [15, 0]
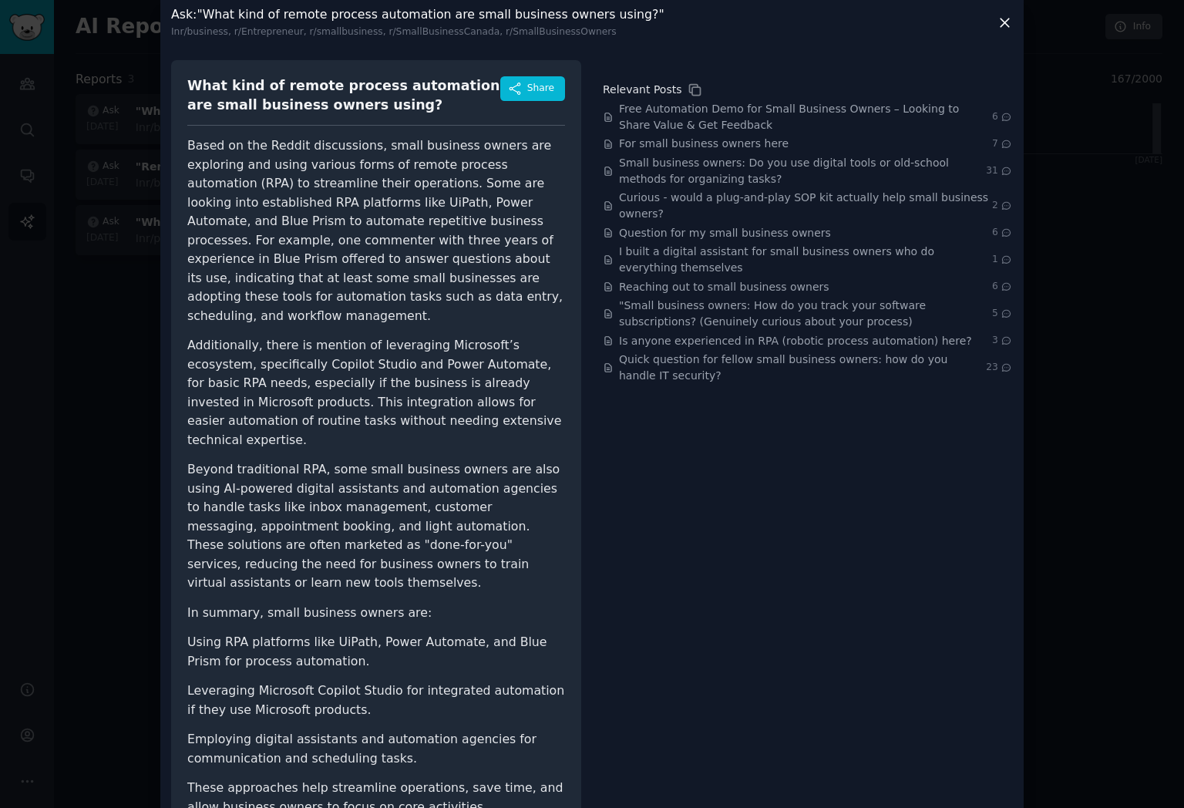
click at [1006, 19] on icon at bounding box center [1005, 23] width 16 height 16
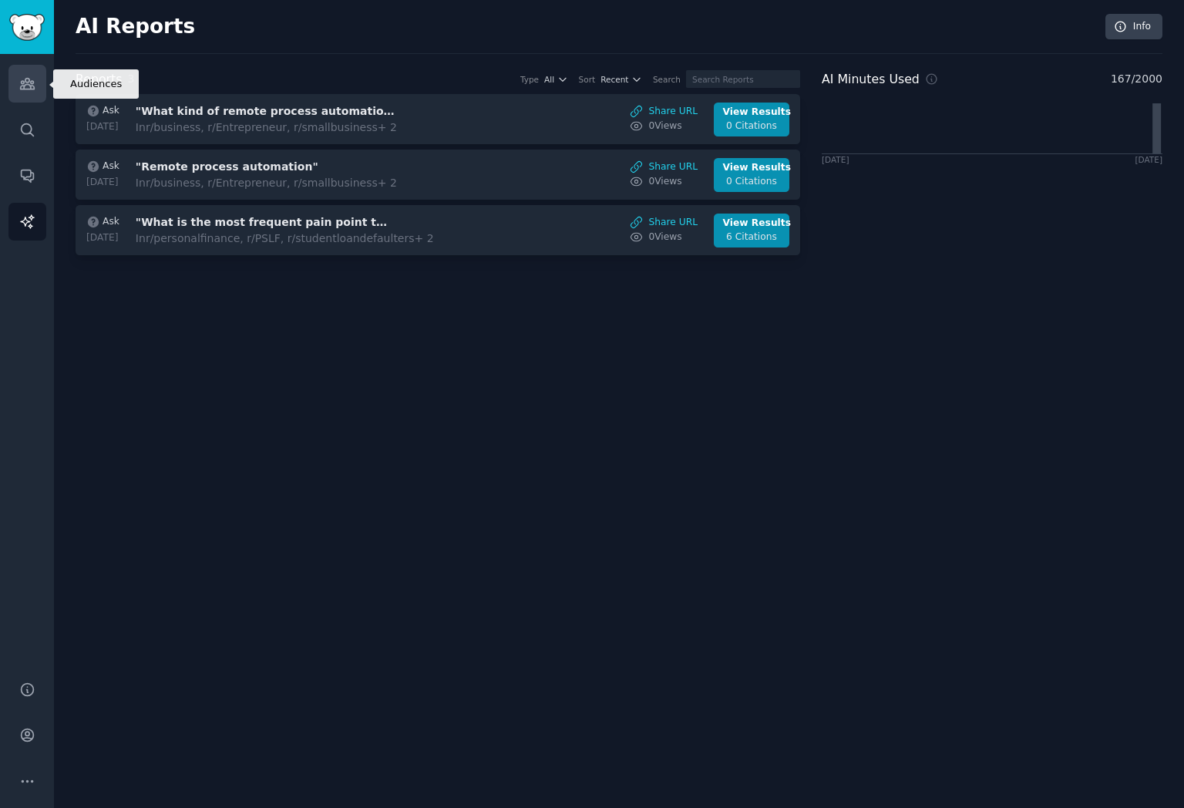
click at [27, 88] on icon "Sidebar" at bounding box center [27, 84] width 14 height 11
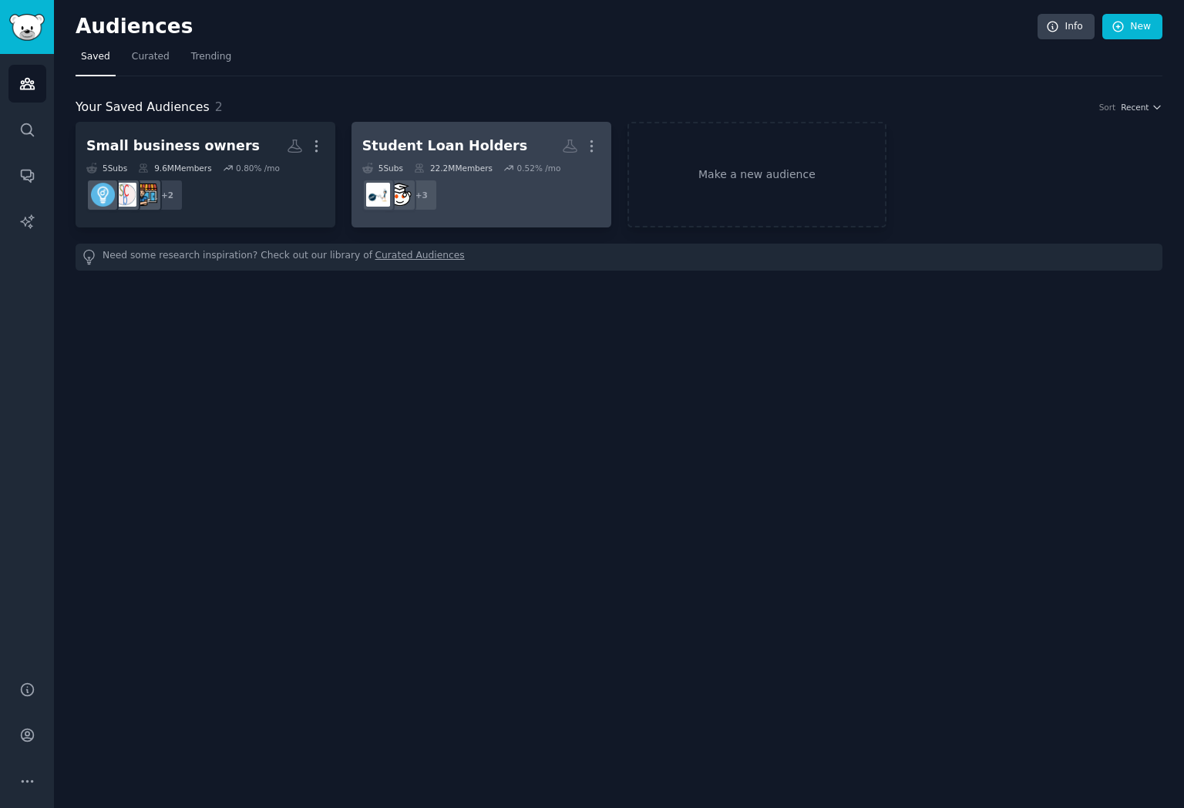
click at [490, 167] on div "22.2M Members" at bounding box center [453, 168] width 79 height 11
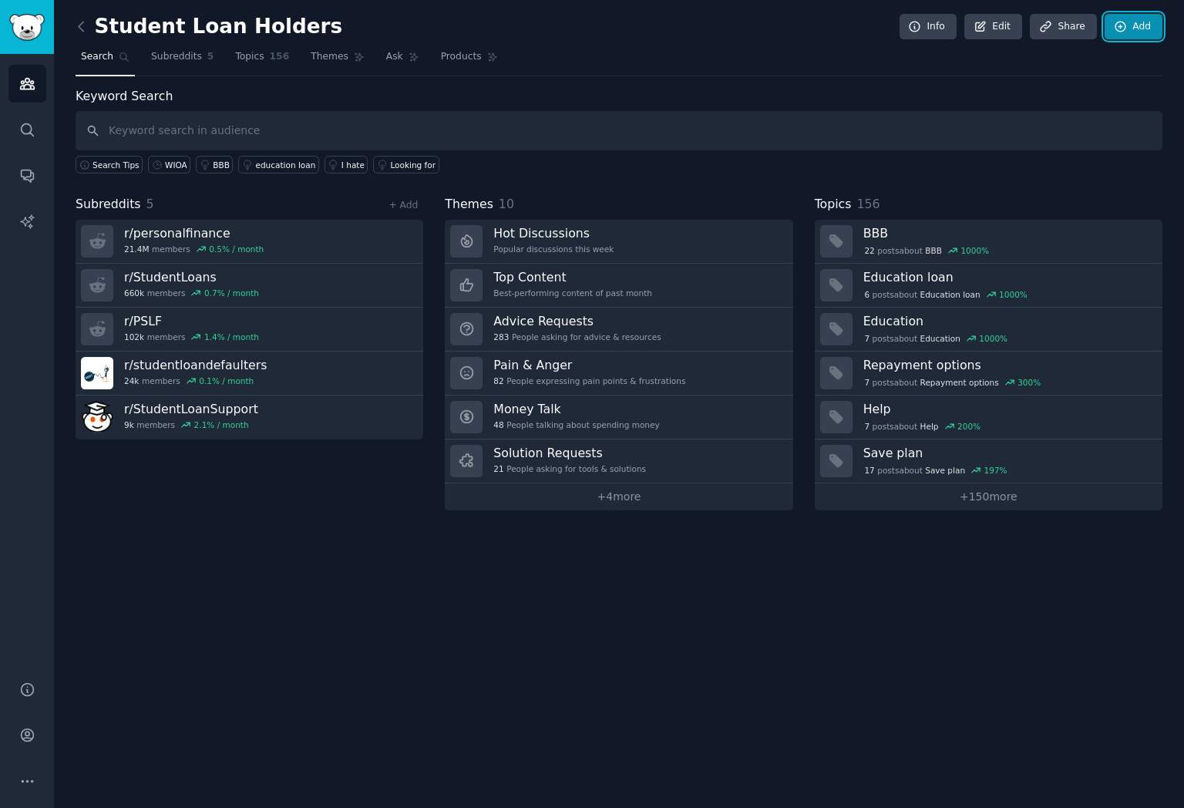
click at [1133, 19] on link "Add" at bounding box center [1134, 27] width 58 height 26
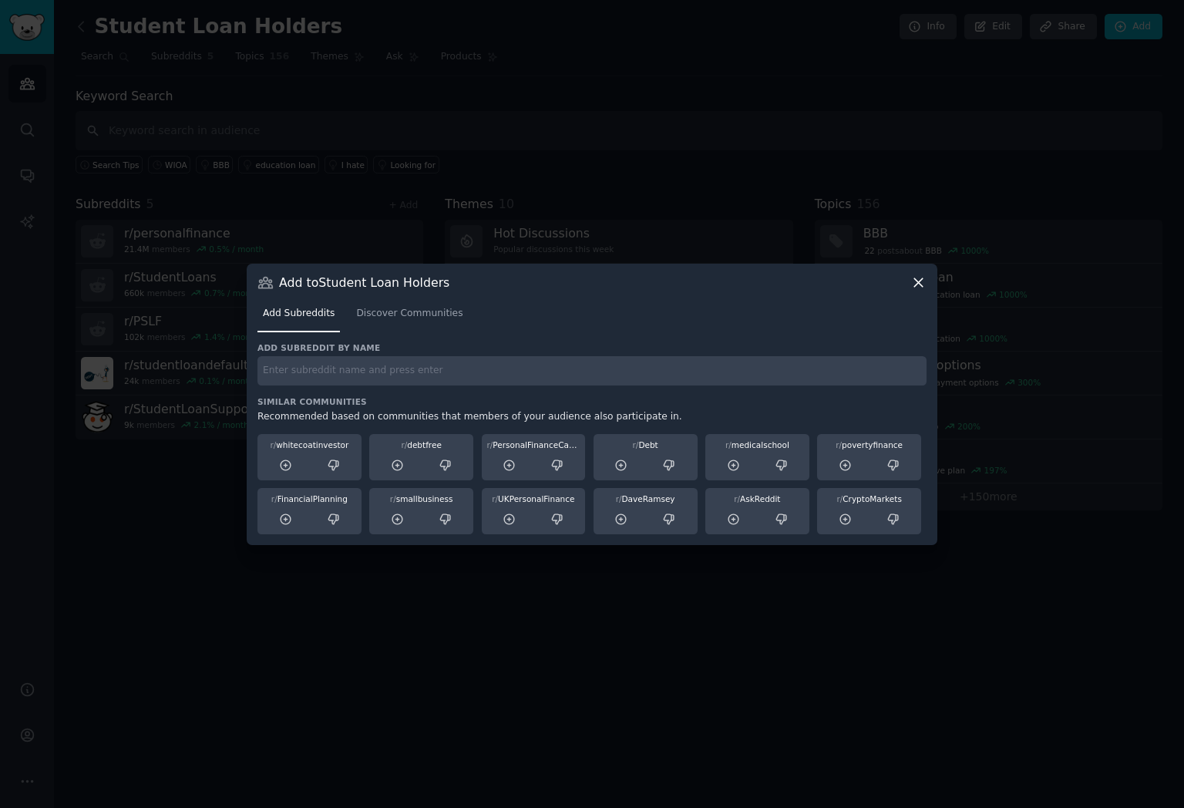
click at [837, 109] on div at bounding box center [592, 404] width 1184 height 808
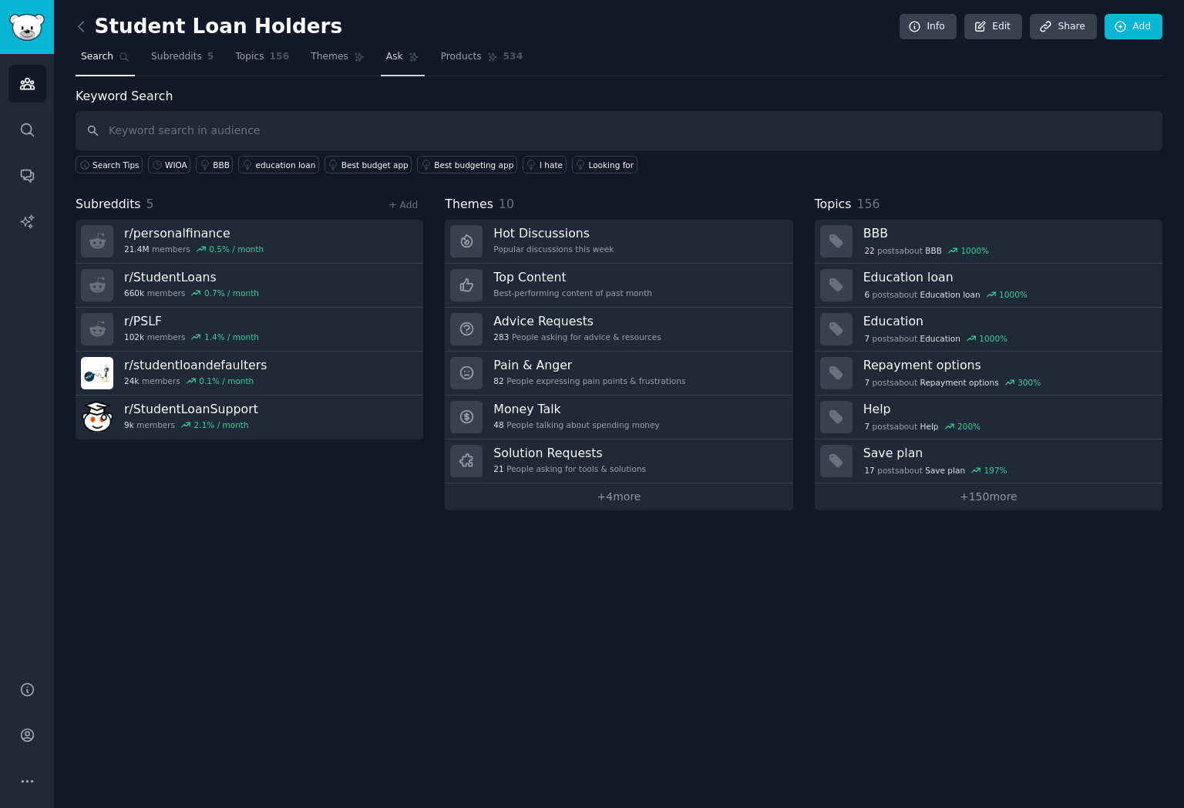
click at [392, 53] on span "Ask" at bounding box center [394, 57] width 17 height 14
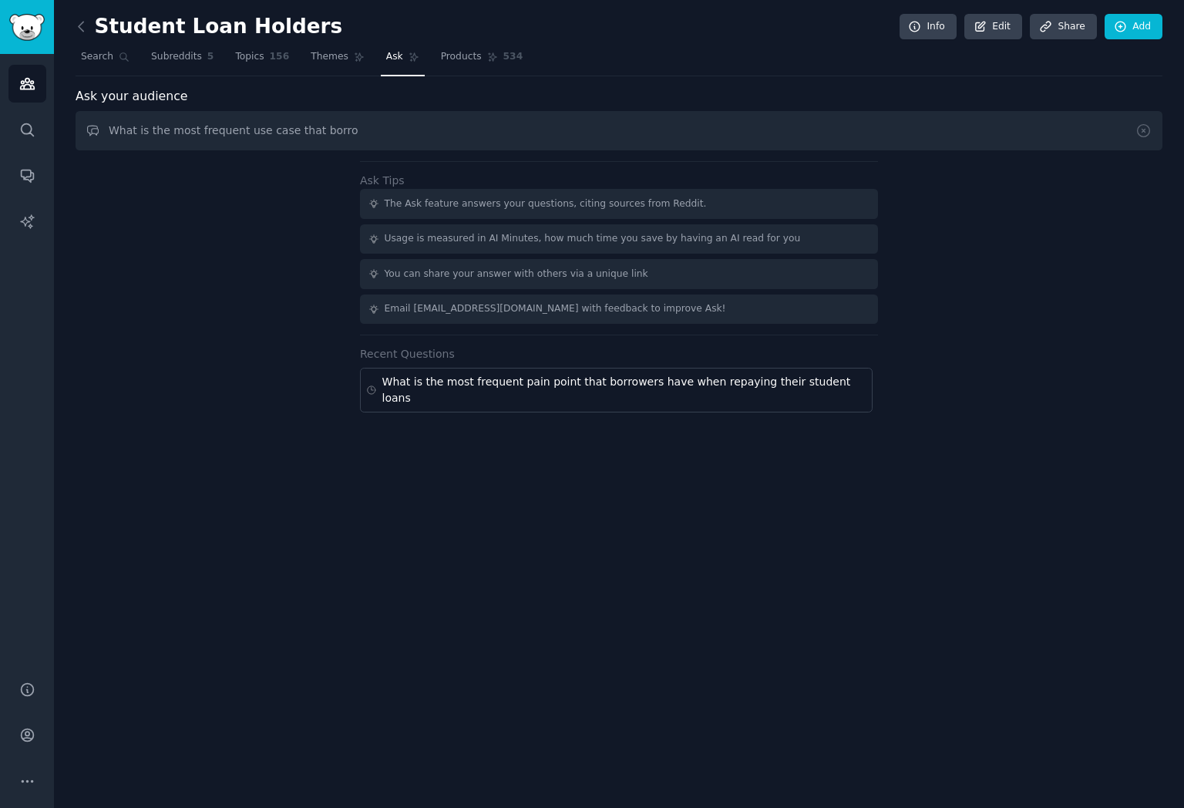
type input "What is the most frequent use case that [PERSON_NAME]"
drag, startPoint x: 337, startPoint y: 126, endPoint x: 36, endPoint y: 93, distance: 302.6
click at [36, 93] on div "Audiences Search Conversations AI Reports Help Account More Student Loan Holder…" at bounding box center [592, 404] width 1184 height 808
click at [73, 25] on div "Student Loan Holders Info Edit Share Add Search Subreddits 5 Topics 156 Themes …" at bounding box center [619, 404] width 1130 height 808
click at [79, 25] on icon at bounding box center [81, 26] width 5 height 9
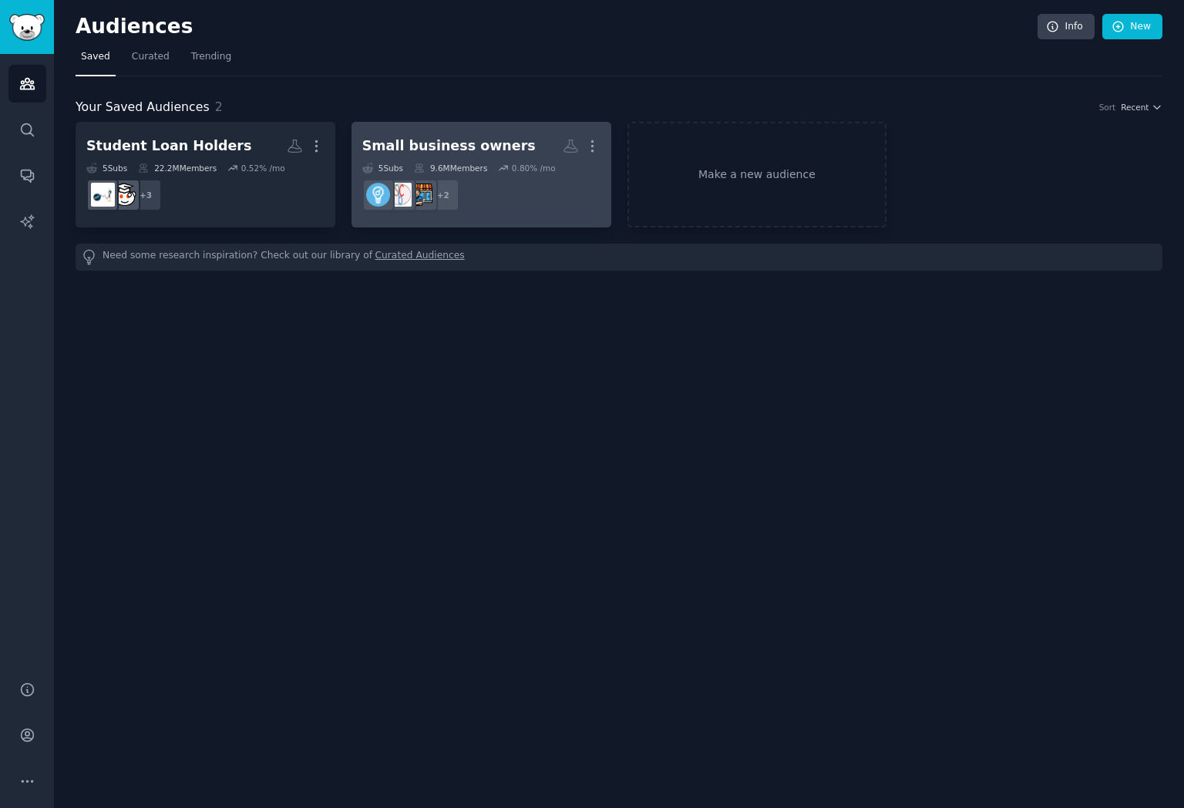
click at [445, 125] on link "Small business owners More 5 Sub s 9.6M Members 0.80 % /mo + 2" at bounding box center [482, 175] width 260 height 106
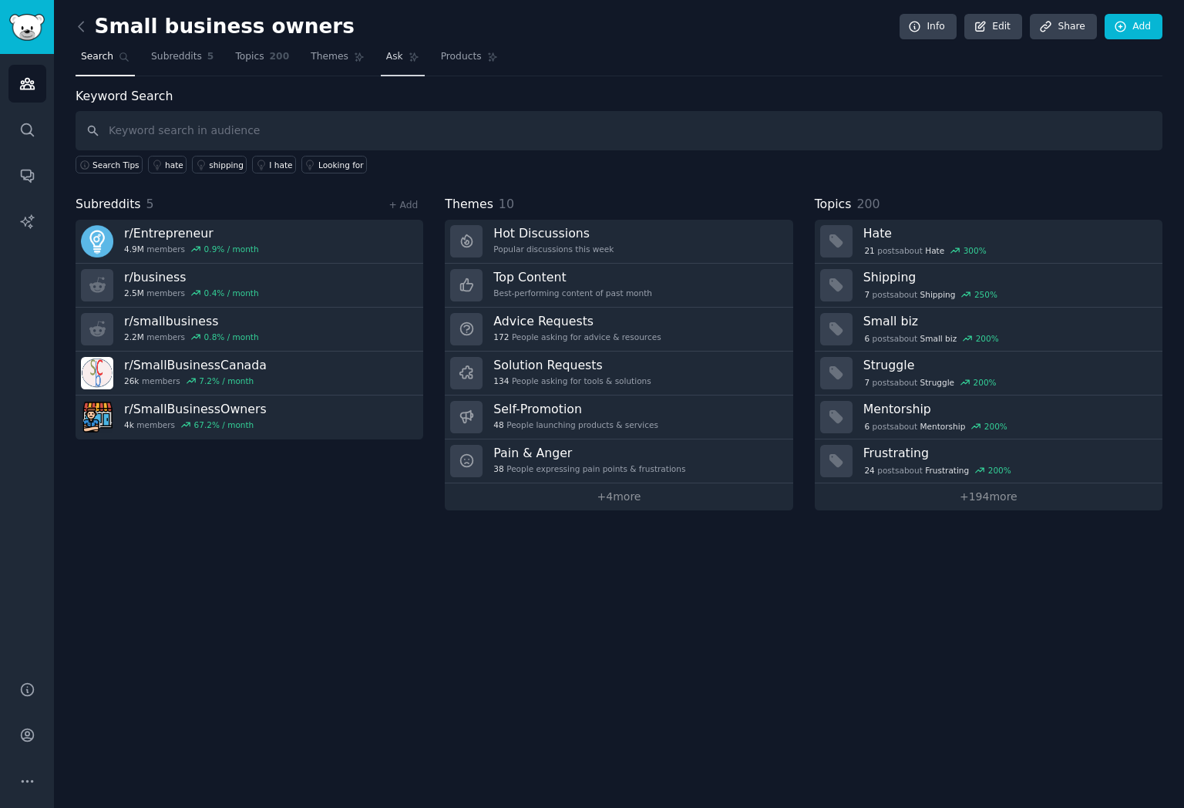
click at [386, 59] on span "Ask" at bounding box center [394, 57] width 17 height 14
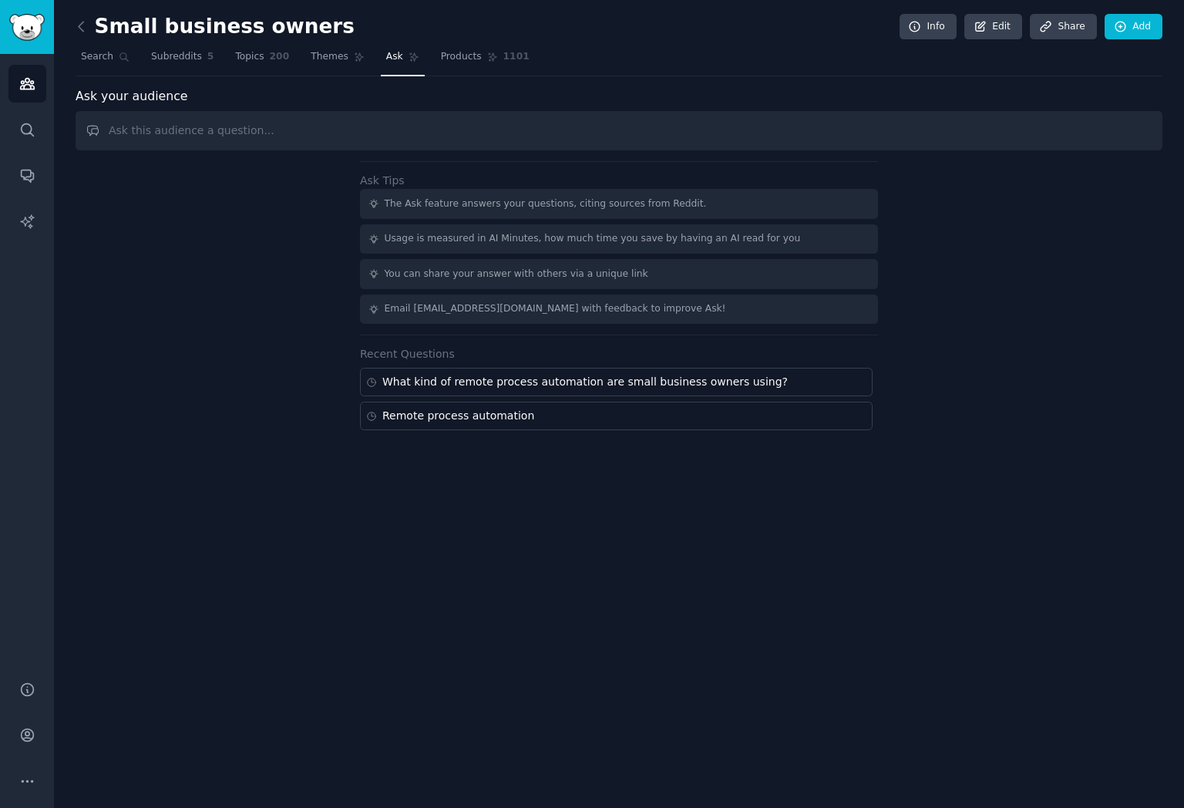
click at [304, 133] on input "text" at bounding box center [619, 130] width 1087 height 39
drag, startPoint x: 359, startPoint y: 136, endPoint x: 309, endPoint y: 138, distance: 50.2
click at [309, 138] on input "What is the most frequent use case that [PERSON_NAME]" at bounding box center [619, 130] width 1087 height 39
drag, startPoint x: 460, startPoint y: 133, endPoint x: 323, endPoint y: 143, distance: 137.6
click at [324, 143] on input "What is the most frequent use case that small business owners" at bounding box center [619, 130] width 1087 height 39
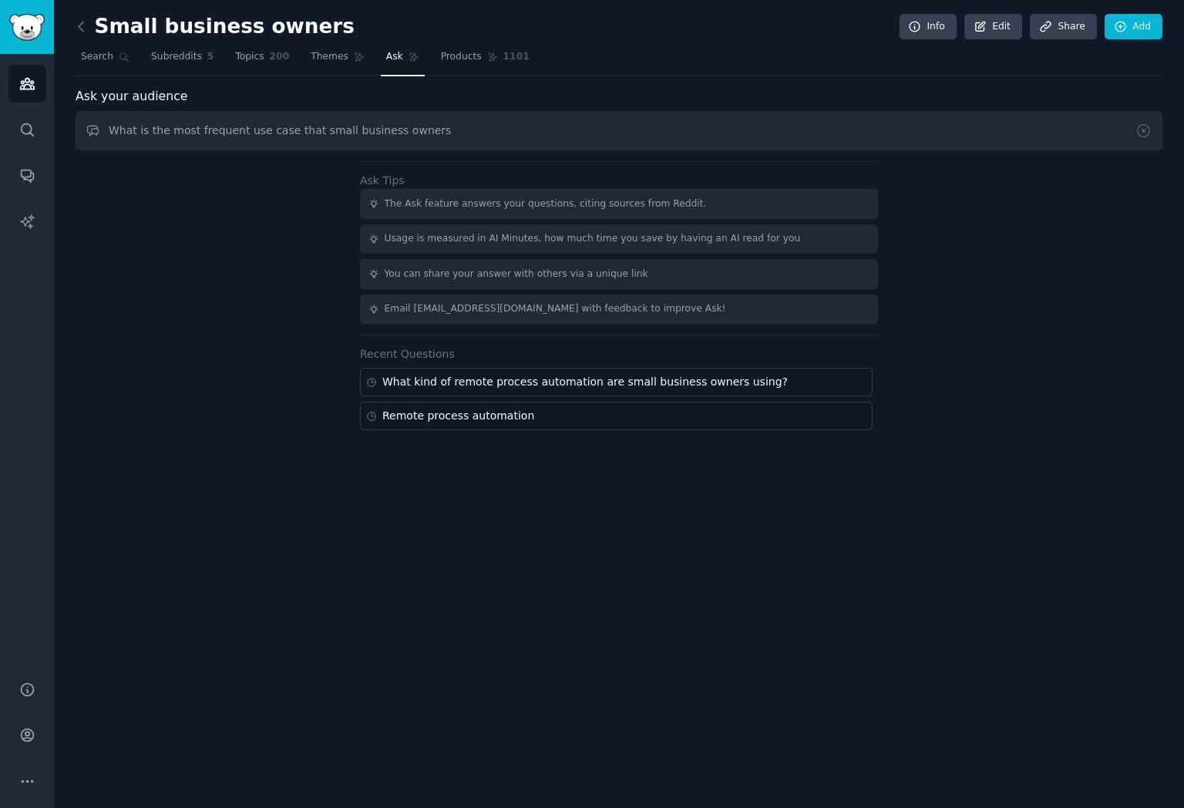
drag, startPoint x: 454, startPoint y: 125, endPoint x: 234, endPoint y: 129, distance: 219.8
click at [234, 129] on input "What is the most frequent use case that small business owners" at bounding box center [619, 130] width 1087 height 39
click at [173, 126] on input "What tasks that small business owners" at bounding box center [619, 130] width 1087 height 39
click at [181, 132] on input "What tasks that small business owners" at bounding box center [619, 130] width 1087 height 39
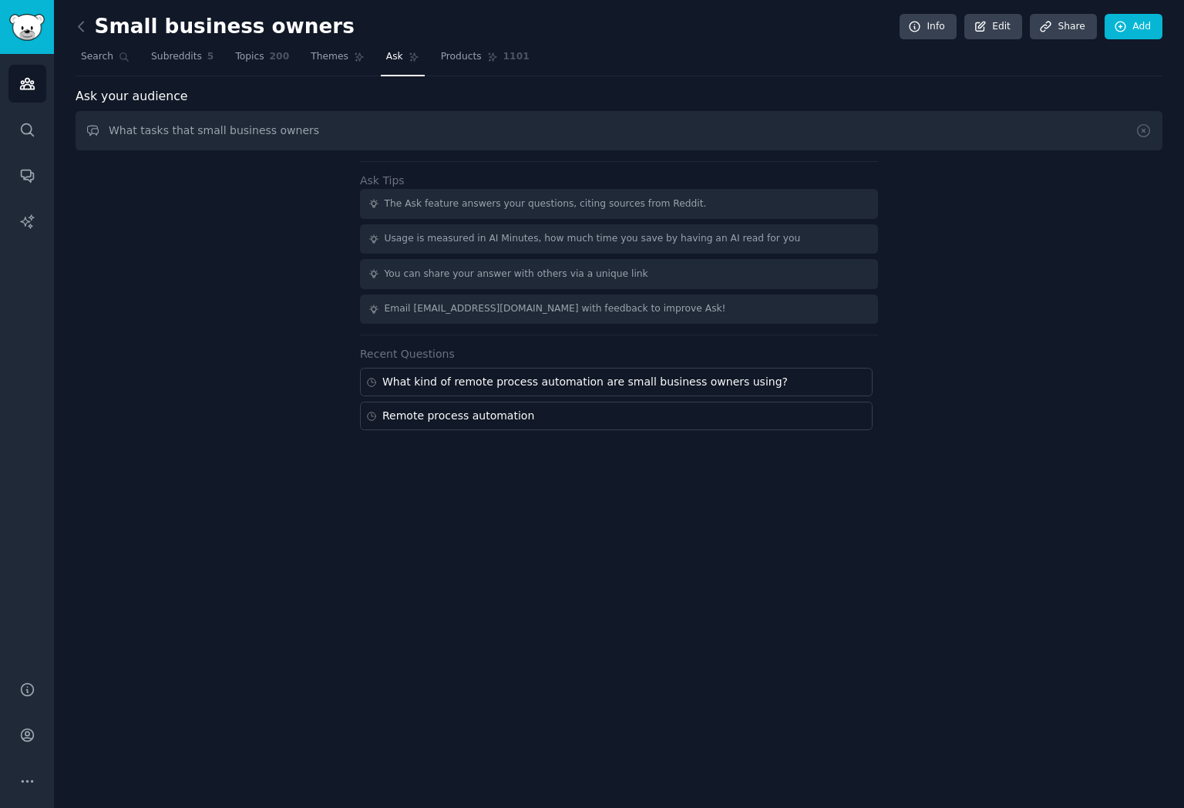
click at [181, 132] on input "What tasks that small business owners" at bounding box center [619, 130] width 1087 height 39
click at [468, 130] on input "What are the most common tasks that small business owners are using remote proc…" at bounding box center [619, 130] width 1087 height 39
click at [508, 132] on input "What are the most common tasks that small business owners are using Remote proc…" at bounding box center [619, 130] width 1087 height 39
click at [551, 132] on input "What are the most common tasks that small business owners are using Remote Proc…" at bounding box center [619, 130] width 1087 height 39
type input "What are the most common tasks that small business owners are using Remote Proc…"
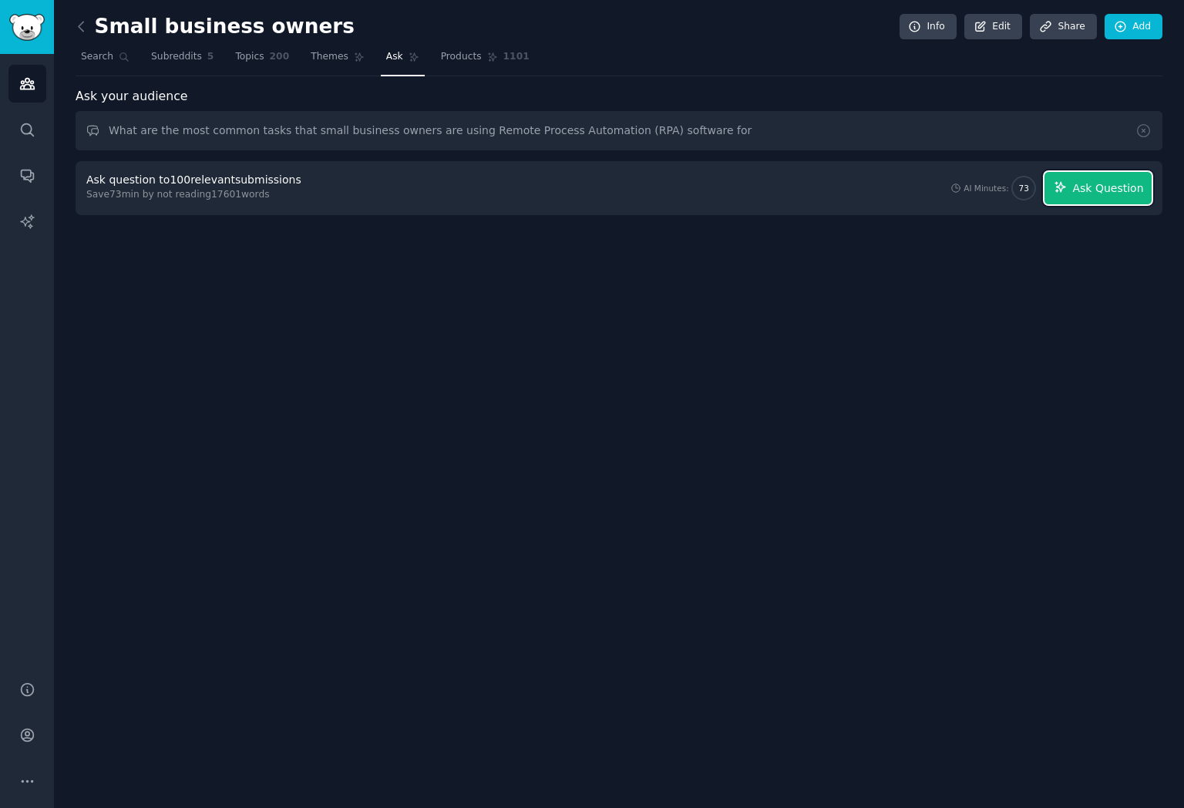
click at [1105, 194] on span "Ask Question" at bounding box center [1108, 188] width 71 height 16
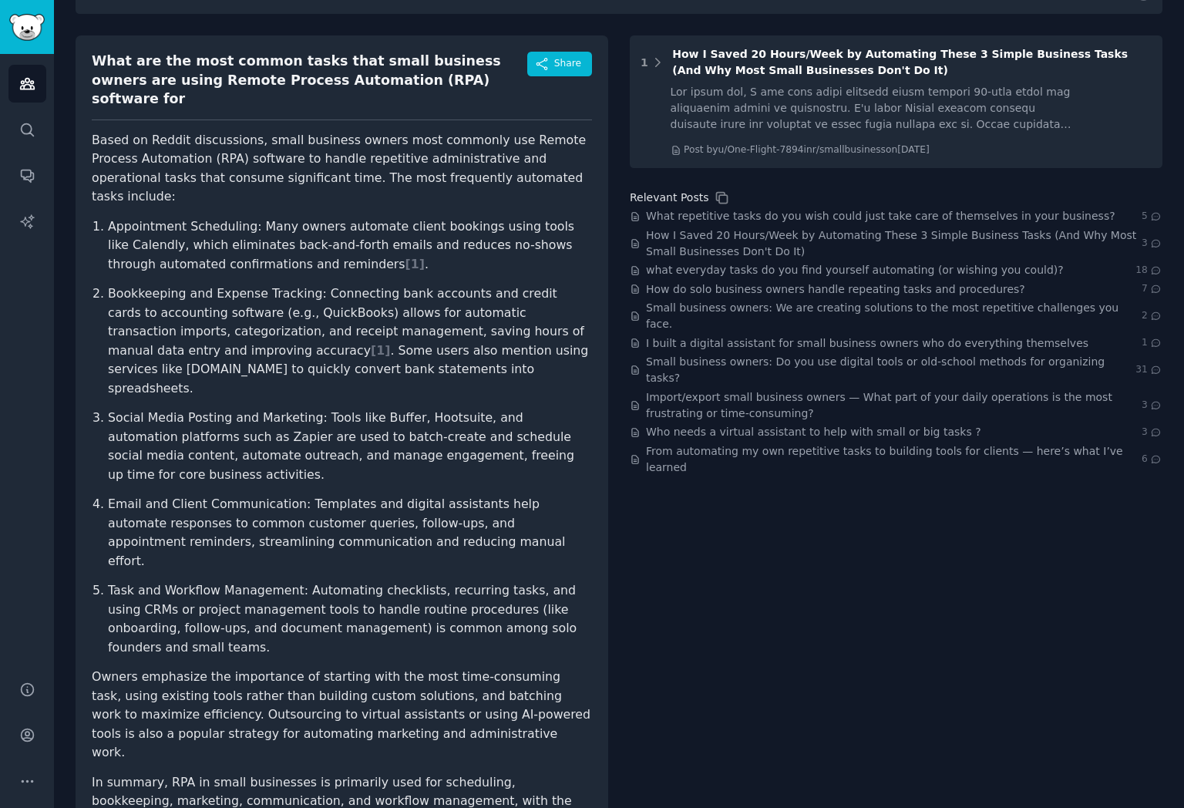
scroll to position [150, 0]
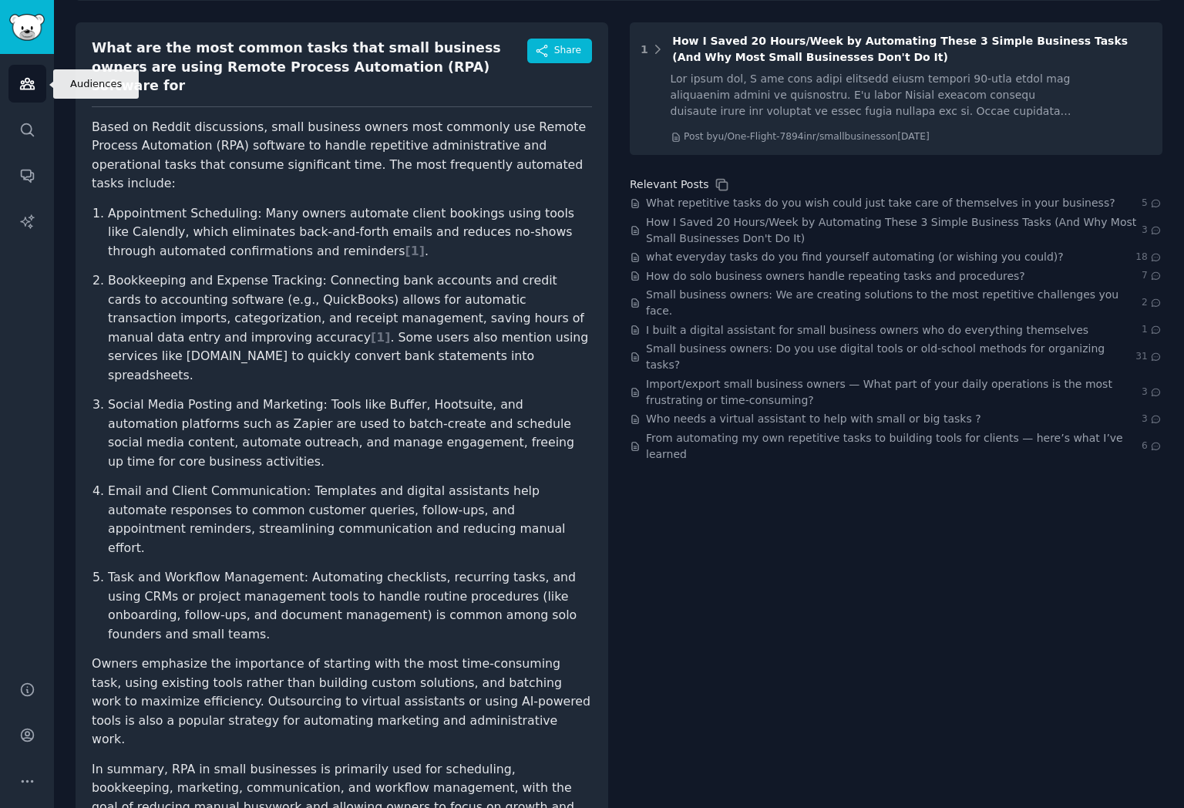
click at [27, 86] on icon "Sidebar" at bounding box center [27, 84] width 16 height 16
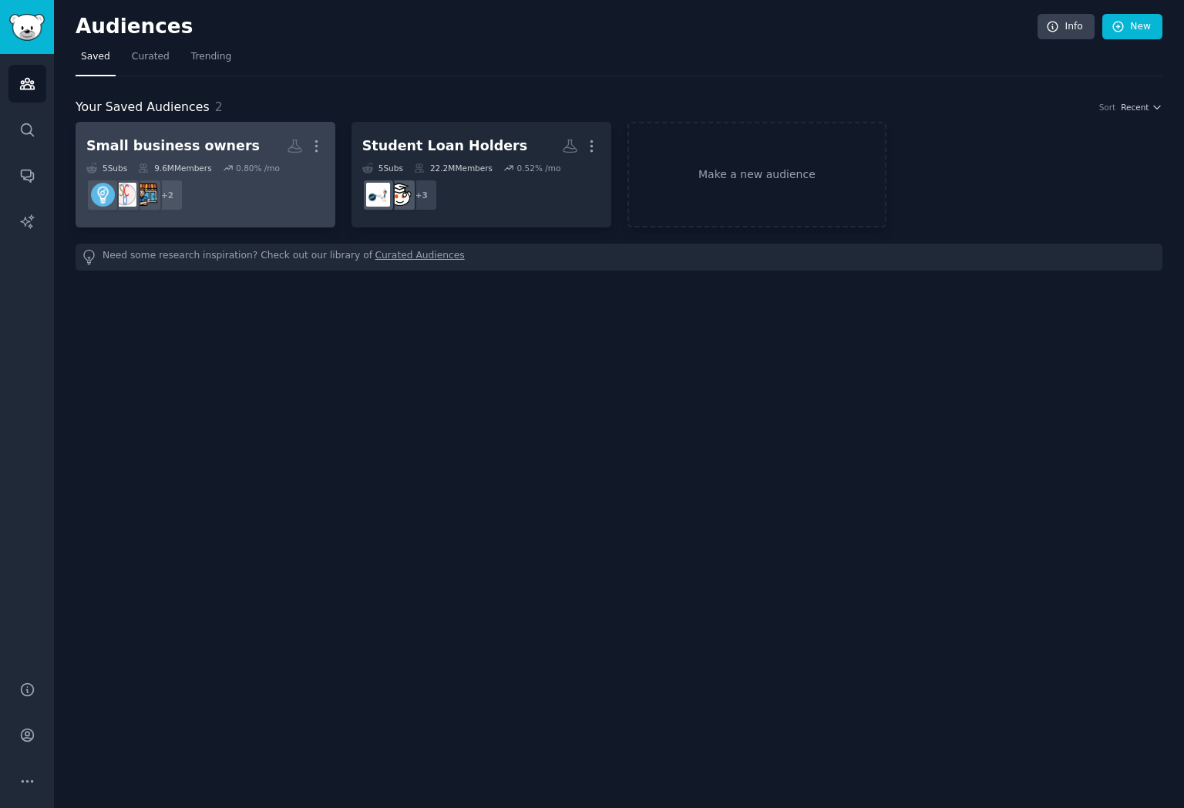
click at [278, 190] on dd "+ 2" at bounding box center [205, 194] width 238 height 43
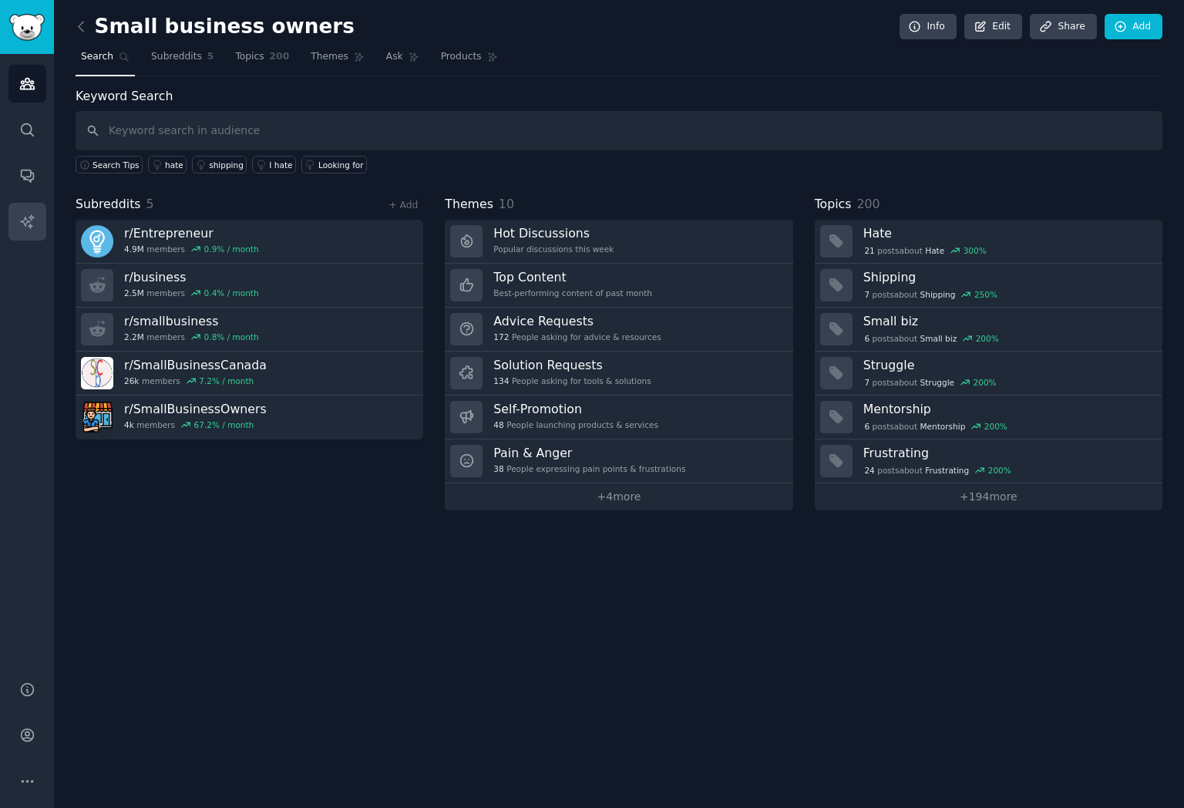
click at [35, 220] on link "AI Reports" at bounding box center [27, 222] width 38 height 38
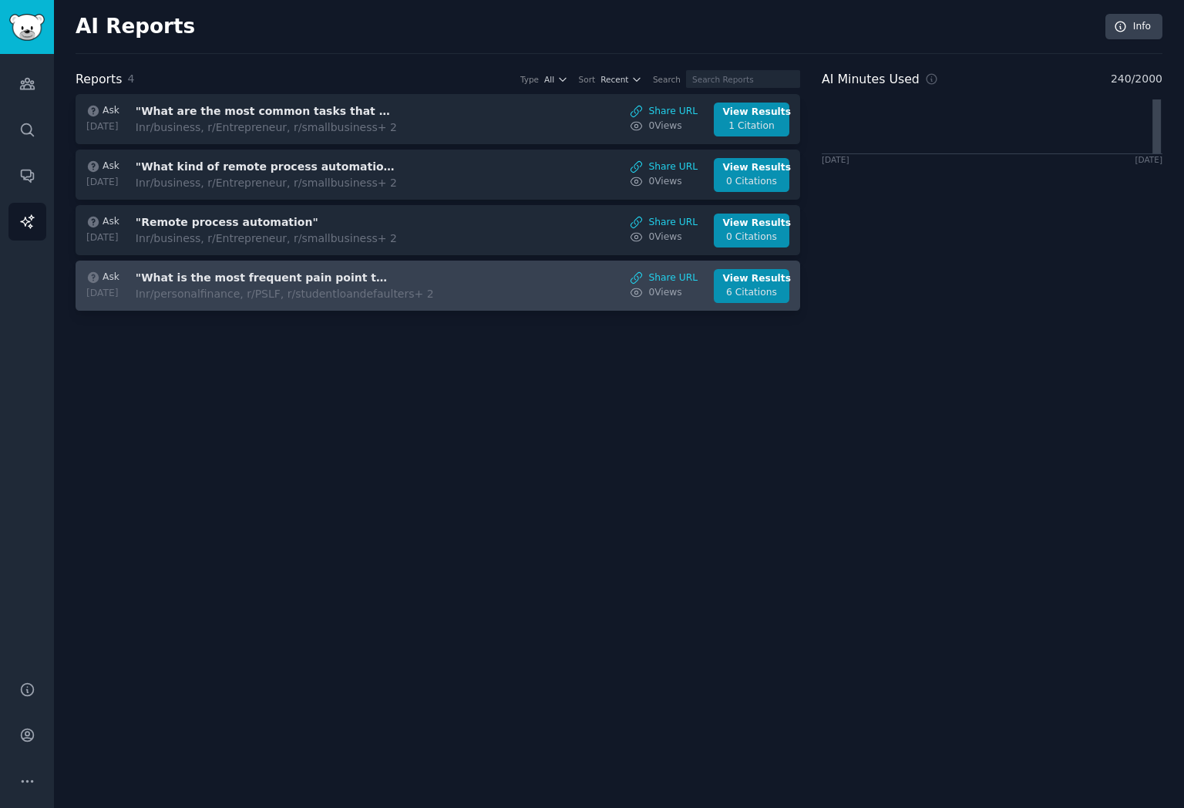
click at [445, 301] on div "Ask [DATE] "What is the most frequent pain point that borrowers have when repay…" at bounding box center [438, 286] width 709 height 34
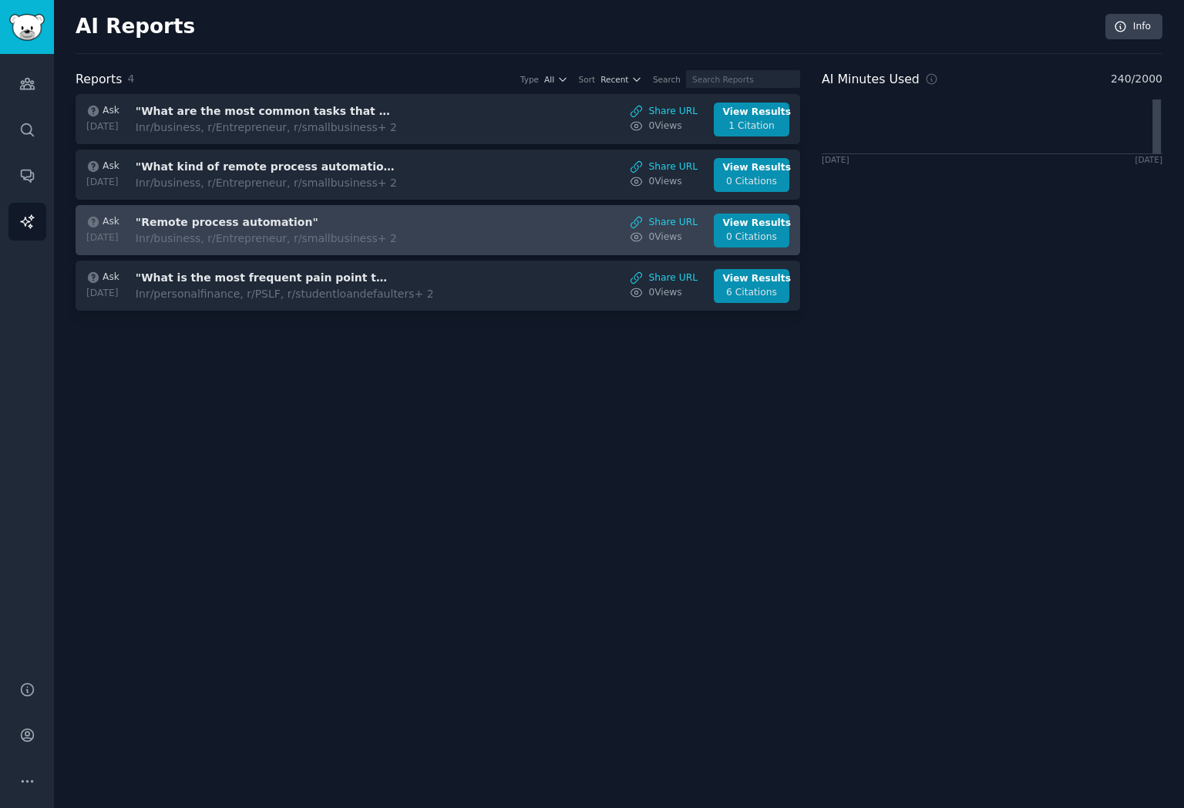
click at [419, 230] on div "Ask [DATE] "Remote process automation" In r/business, r/Entrepreneur, r/smallbu…" at bounding box center [438, 231] width 709 height 34
